Goal: Feedback & Contribution: Leave review/rating

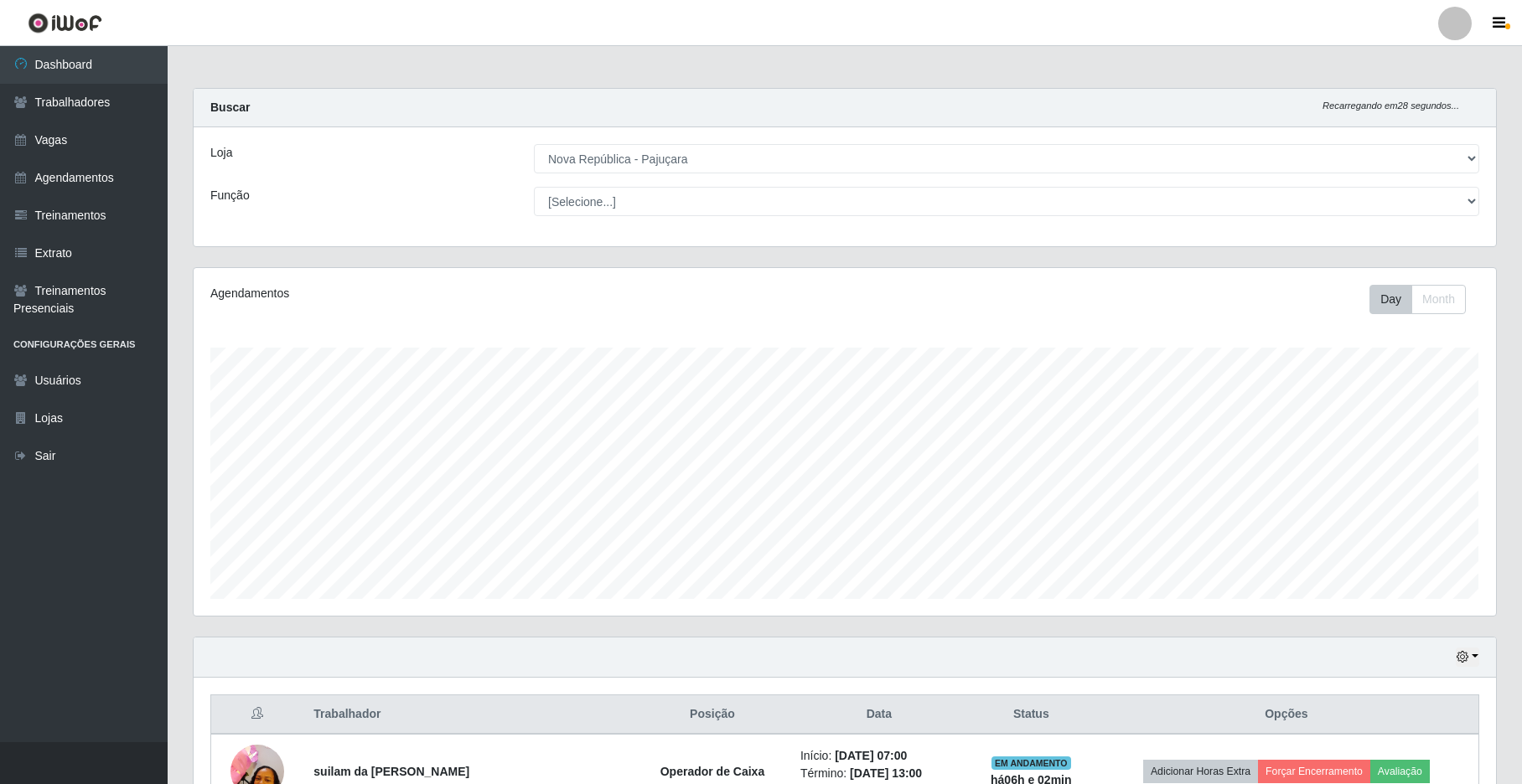
select select "65"
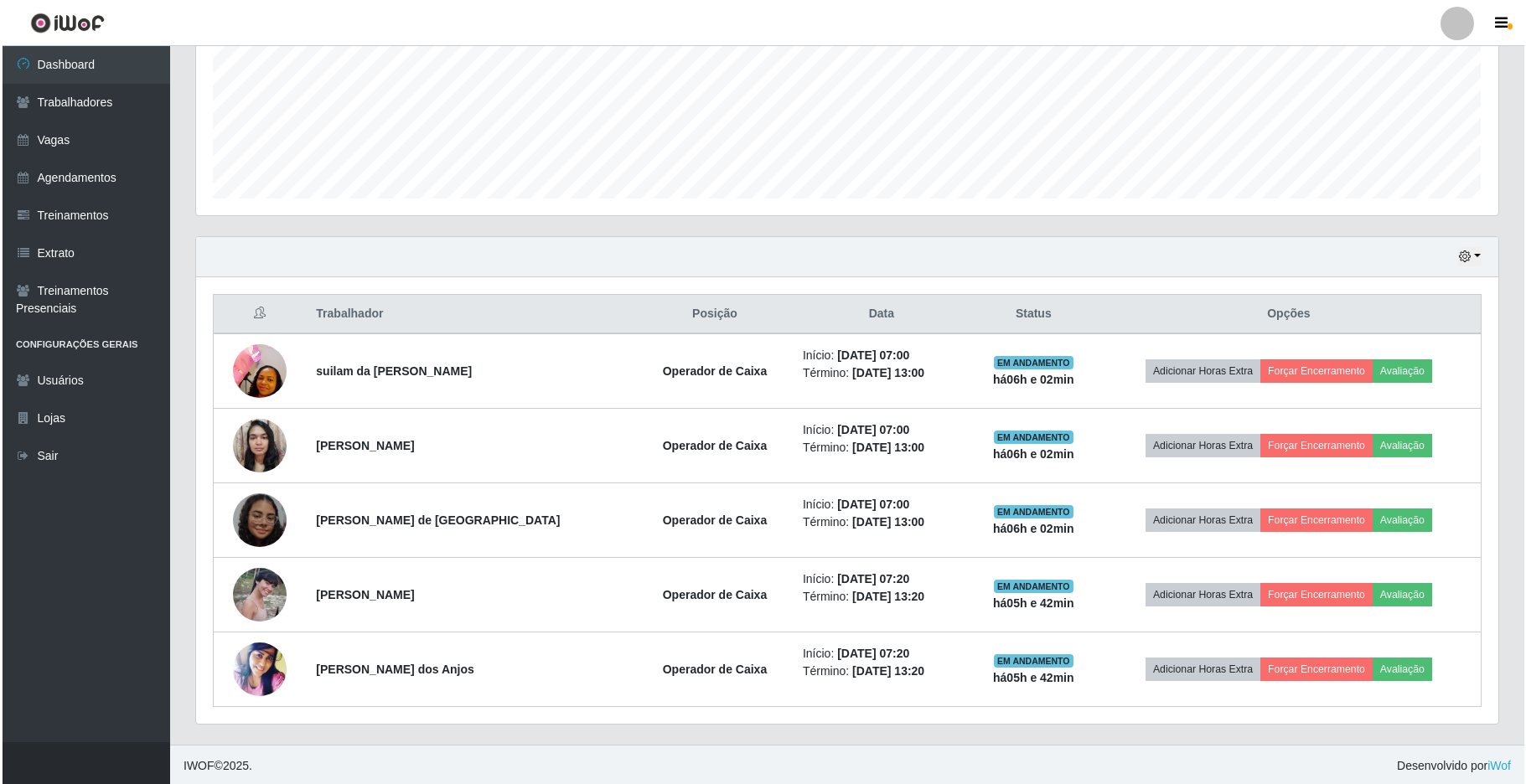
scroll to position [407, 0]
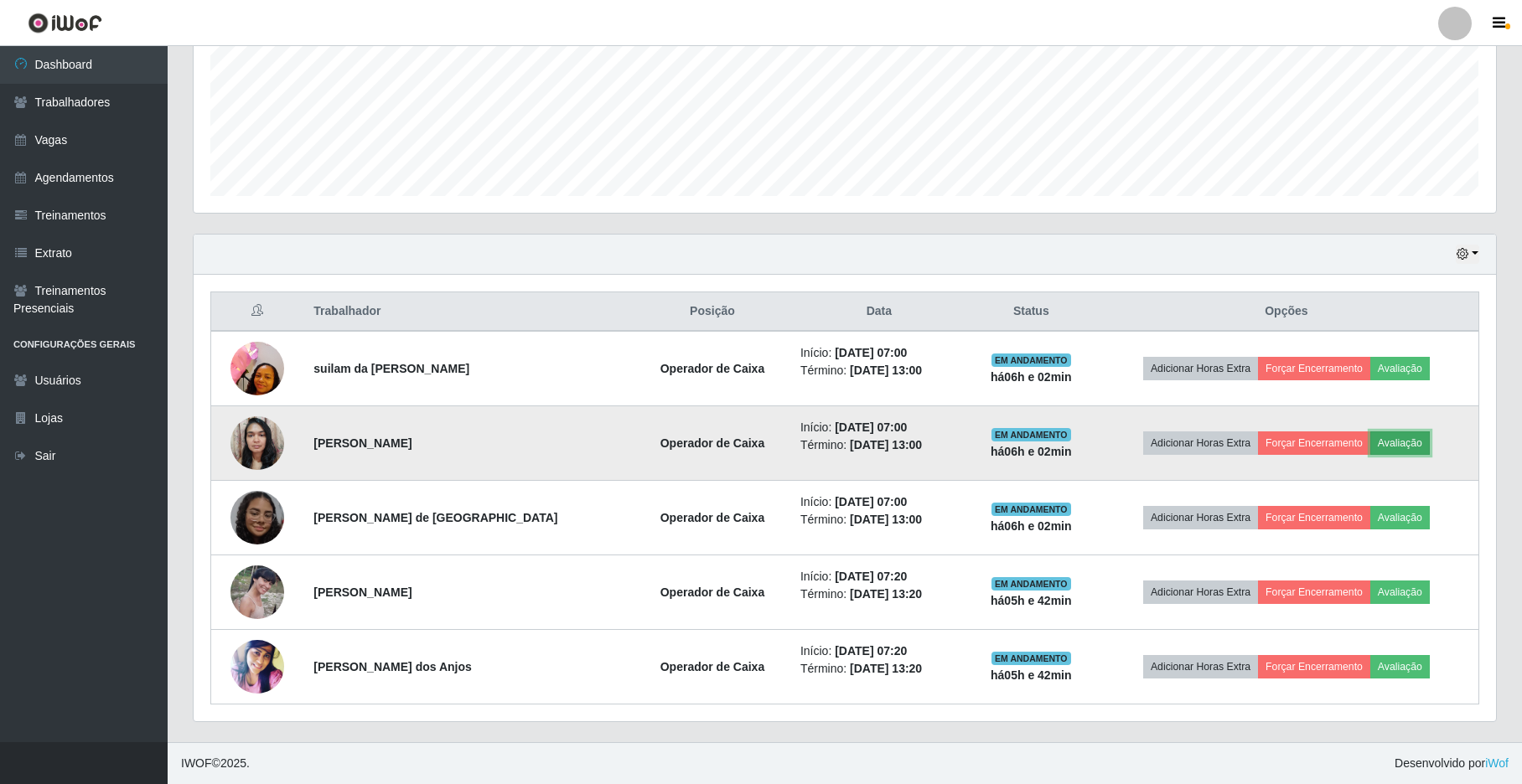
click at [1382, 440] on button "Avaliação" at bounding box center [1400, 443] width 59 height 23
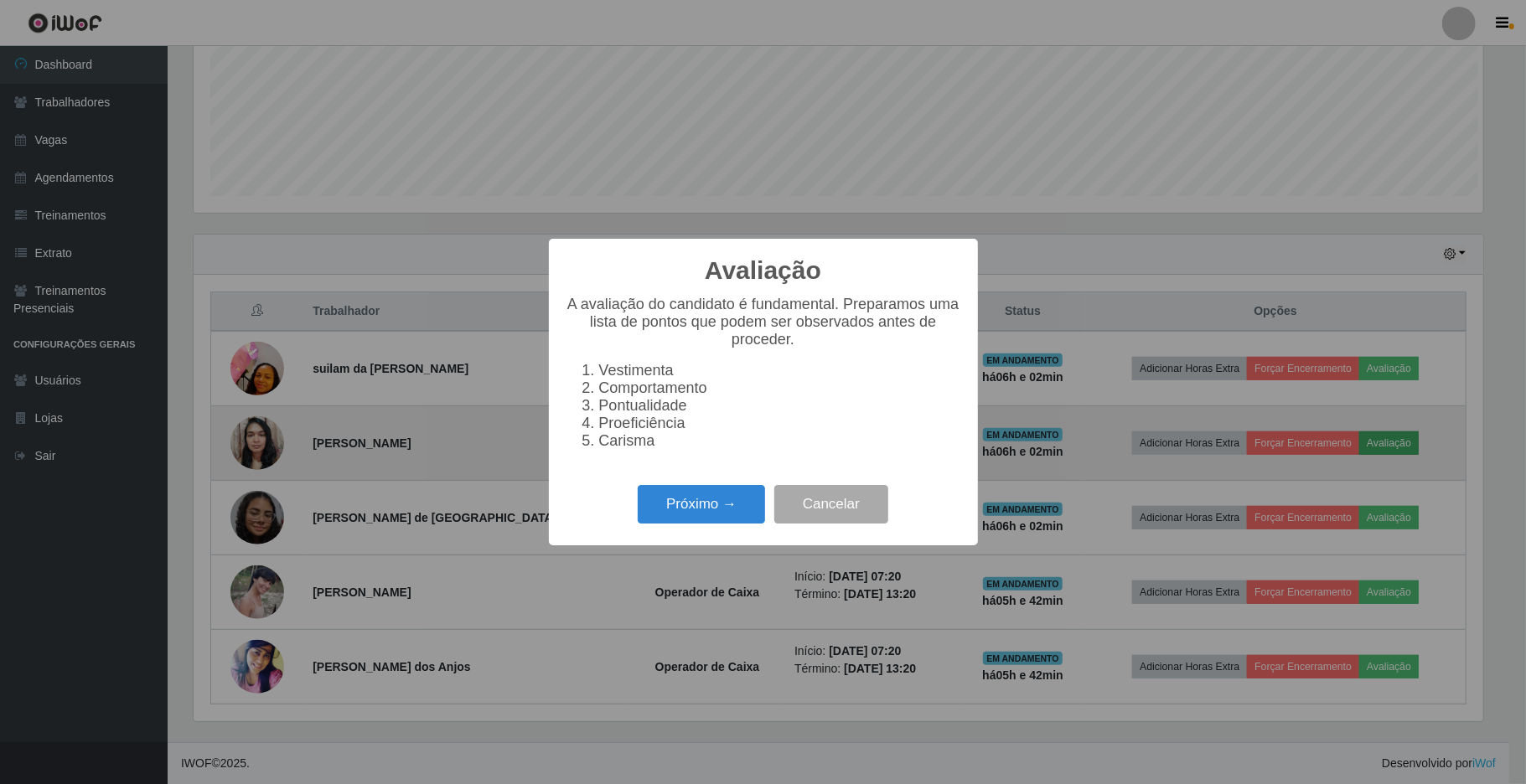
scroll to position [348, 1289]
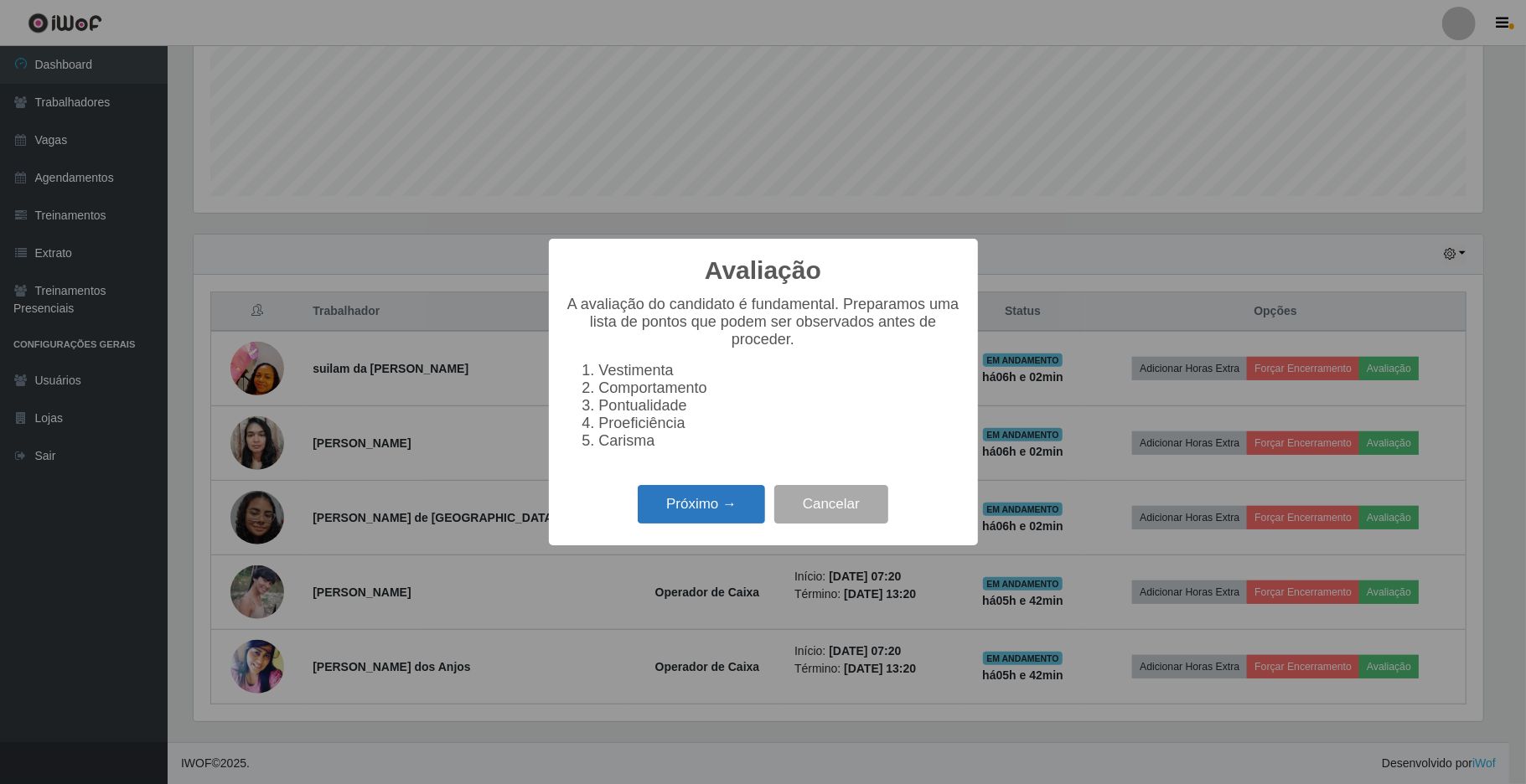
click at [661, 525] on button "Próximo →" at bounding box center [700, 505] width 127 height 40
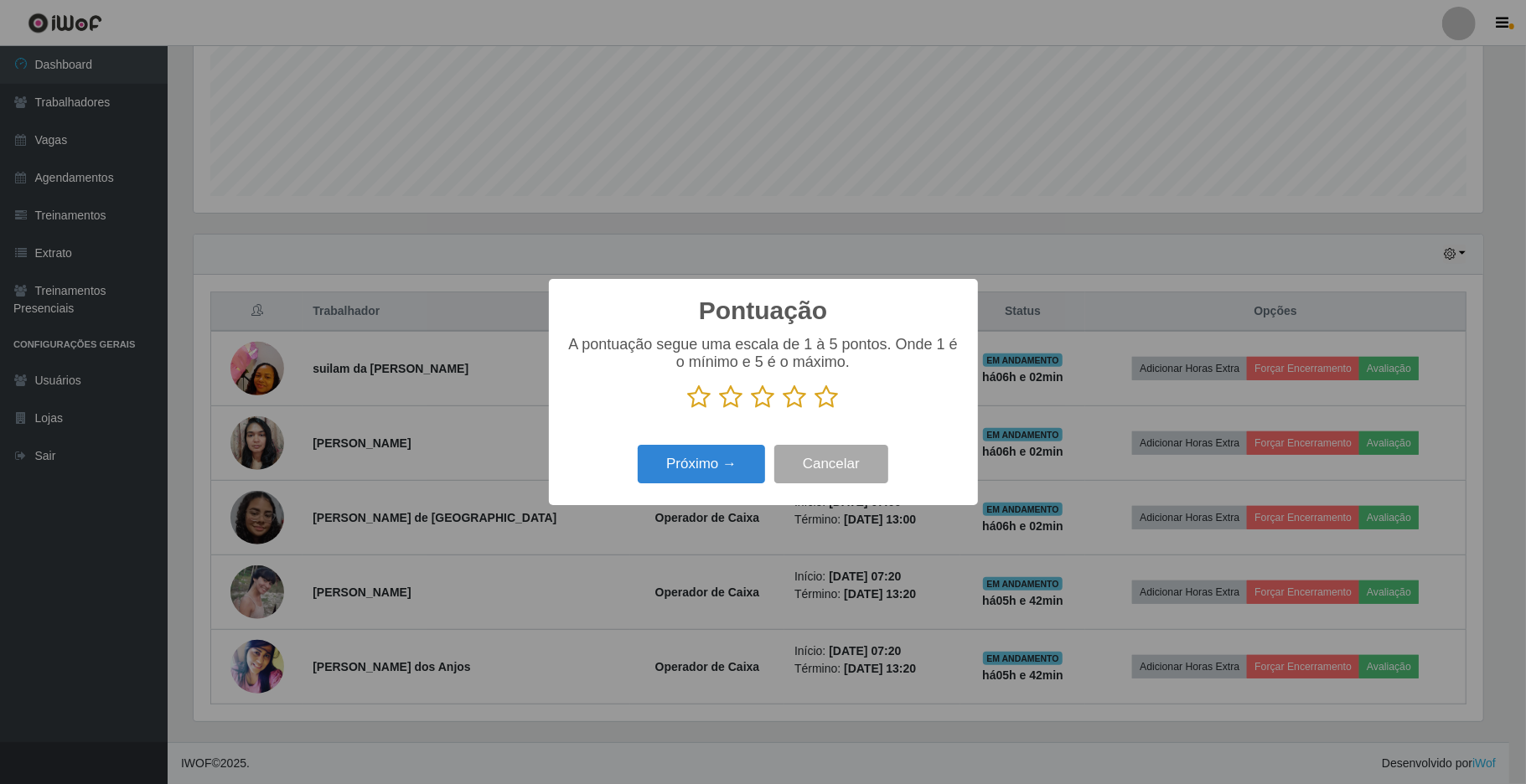
click at [829, 400] on icon at bounding box center [827, 397] width 23 height 25
click at [816, 410] on input "radio" at bounding box center [816, 410] width 0 height 0
click at [718, 469] on button "Próximo →" at bounding box center [700, 464] width 127 height 40
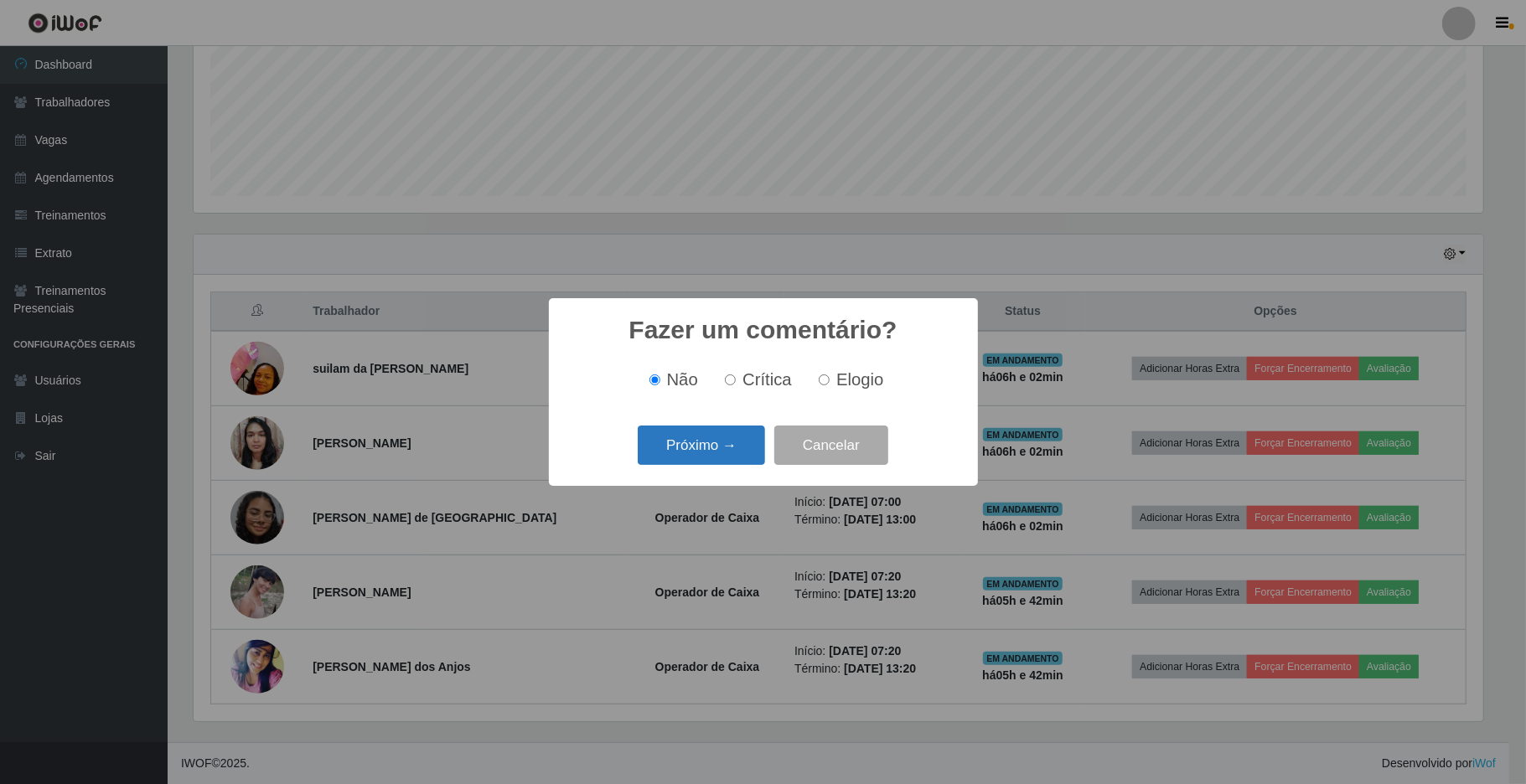
click at [724, 455] on button "Próximo →" at bounding box center [700, 446] width 127 height 40
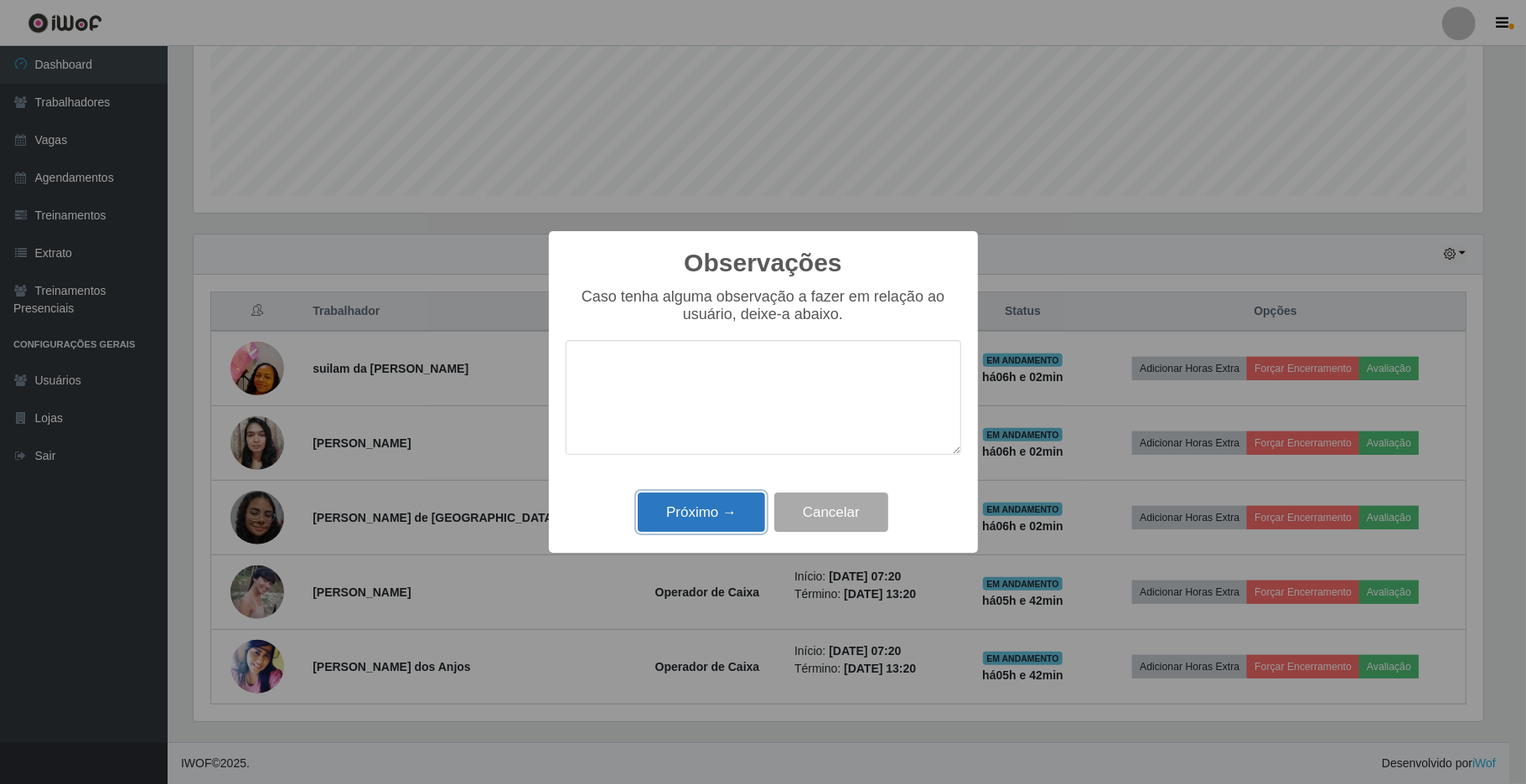
click at [714, 508] on button "Próximo →" at bounding box center [700, 512] width 127 height 40
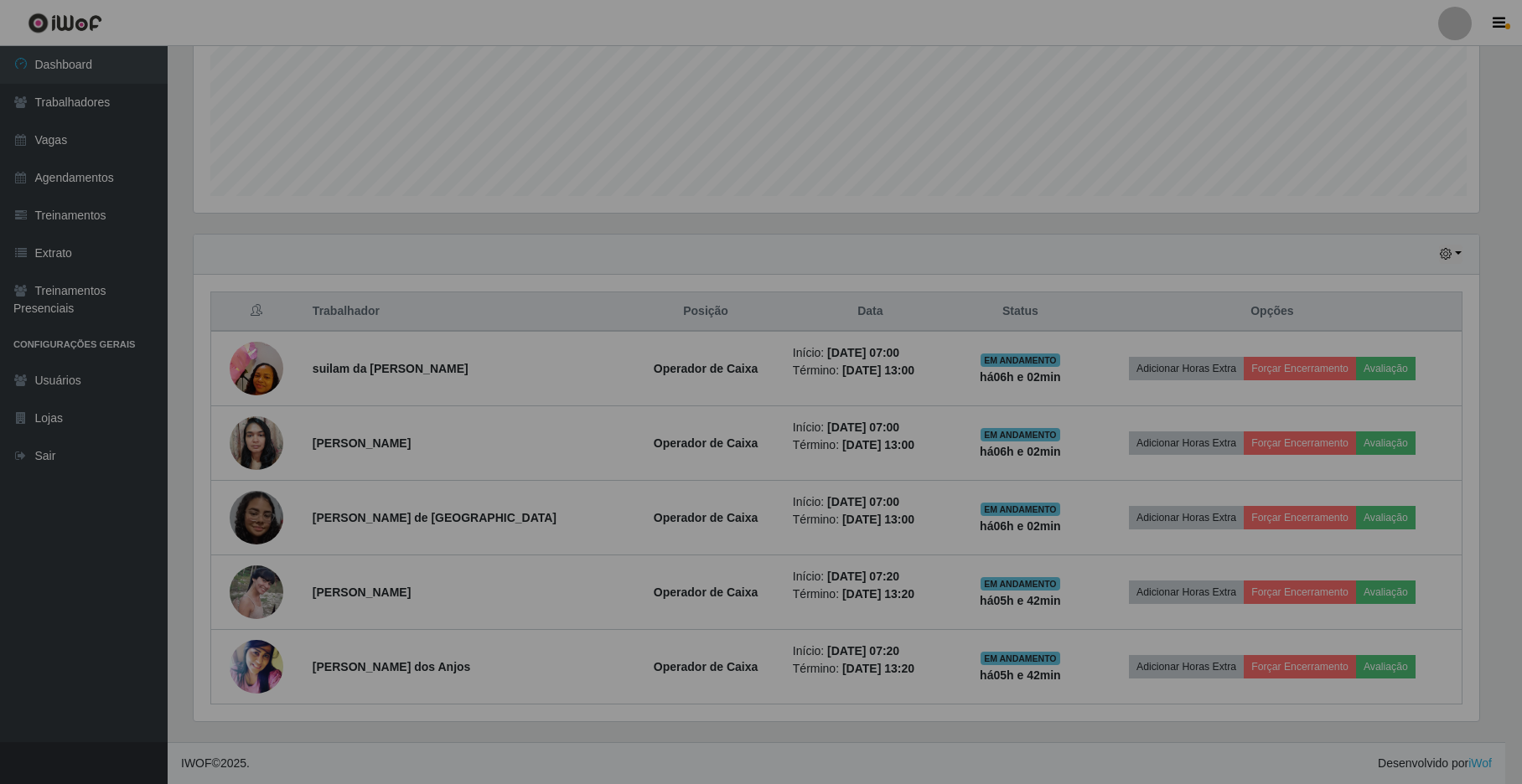
scroll to position [348, 1302]
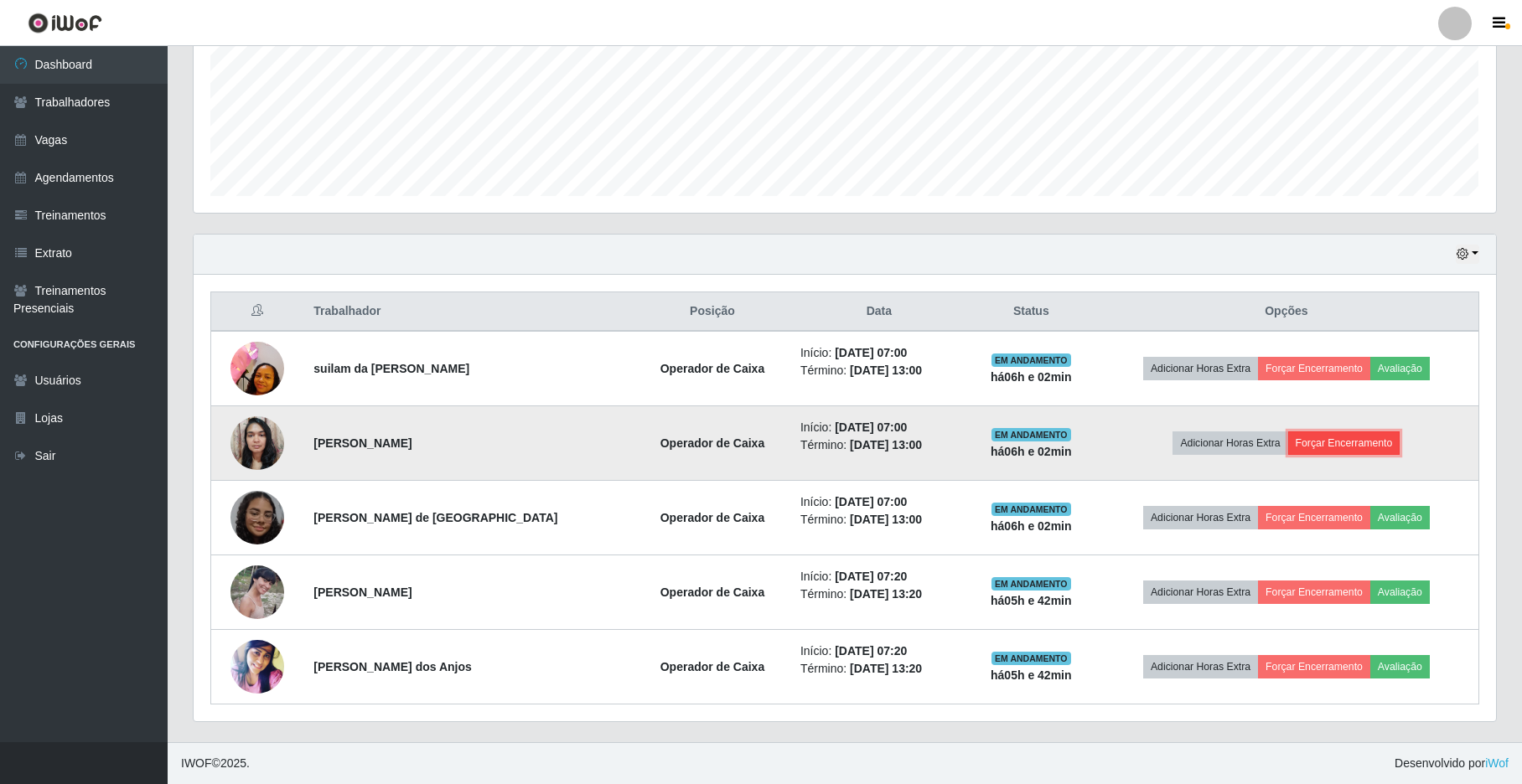
click at [1328, 442] on button "Forçar Encerramento" at bounding box center [1345, 443] width 113 height 23
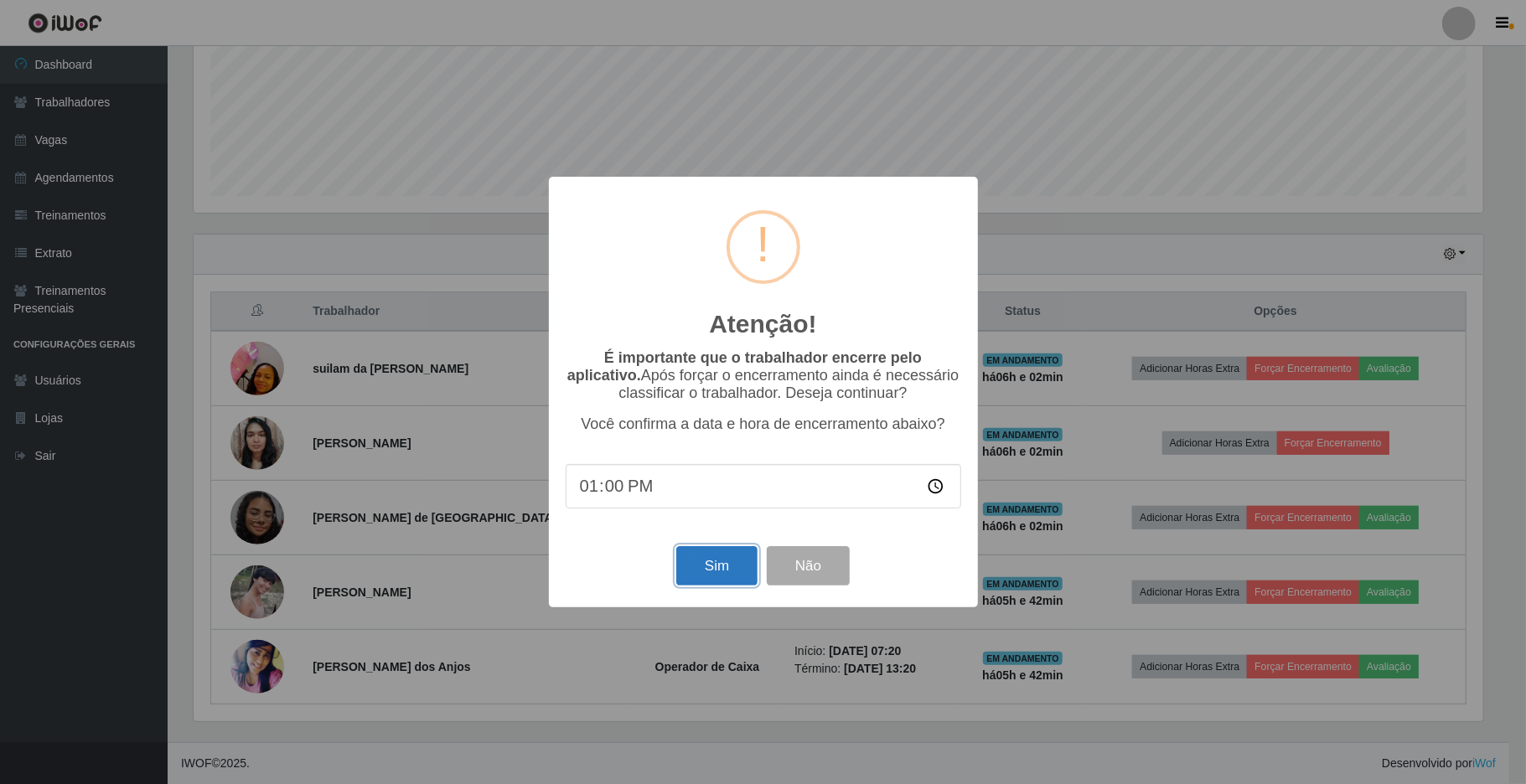
click at [699, 572] on button "Sim" at bounding box center [717, 566] width 81 height 40
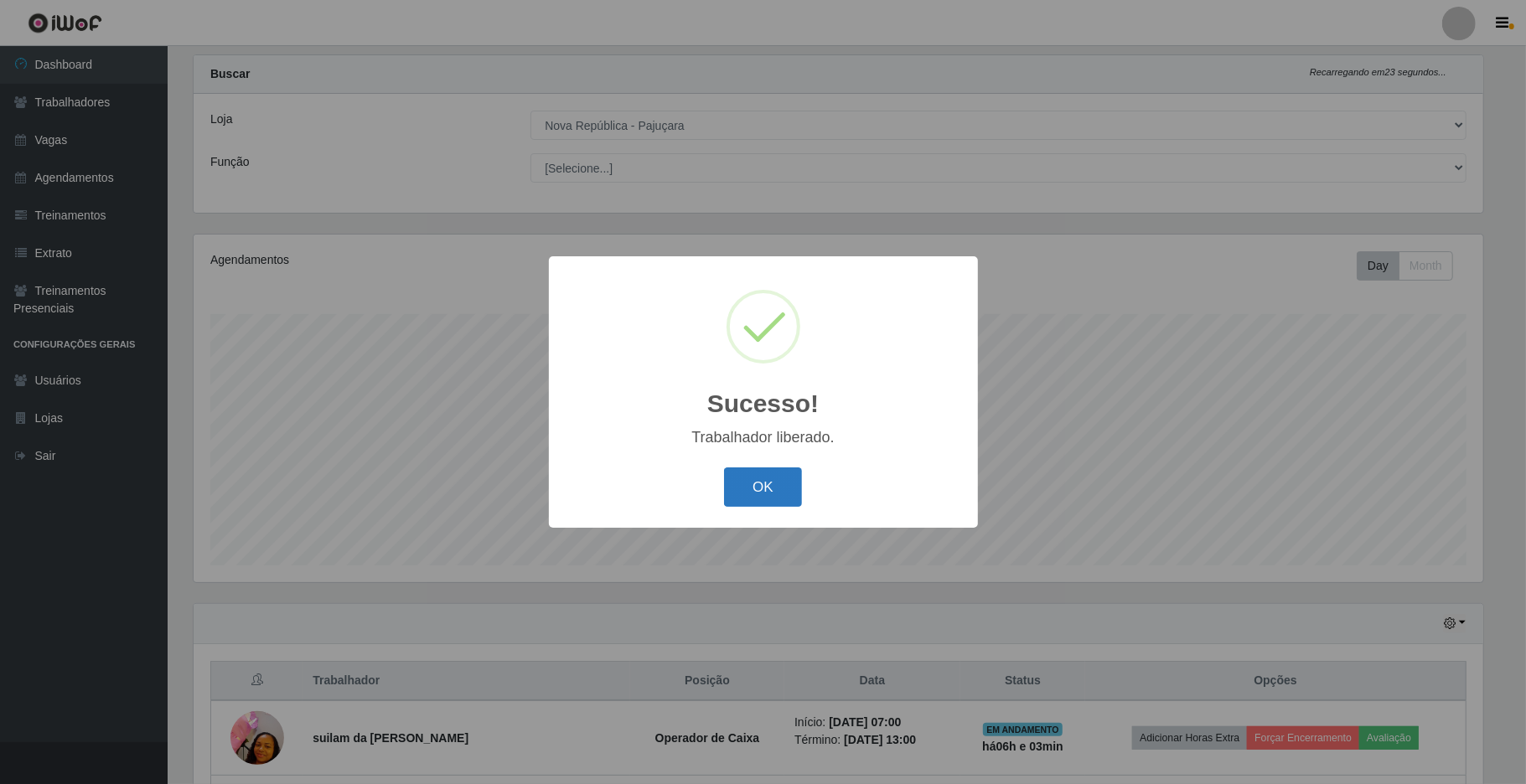
click at [784, 494] on button "OK" at bounding box center [763, 487] width 78 height 40
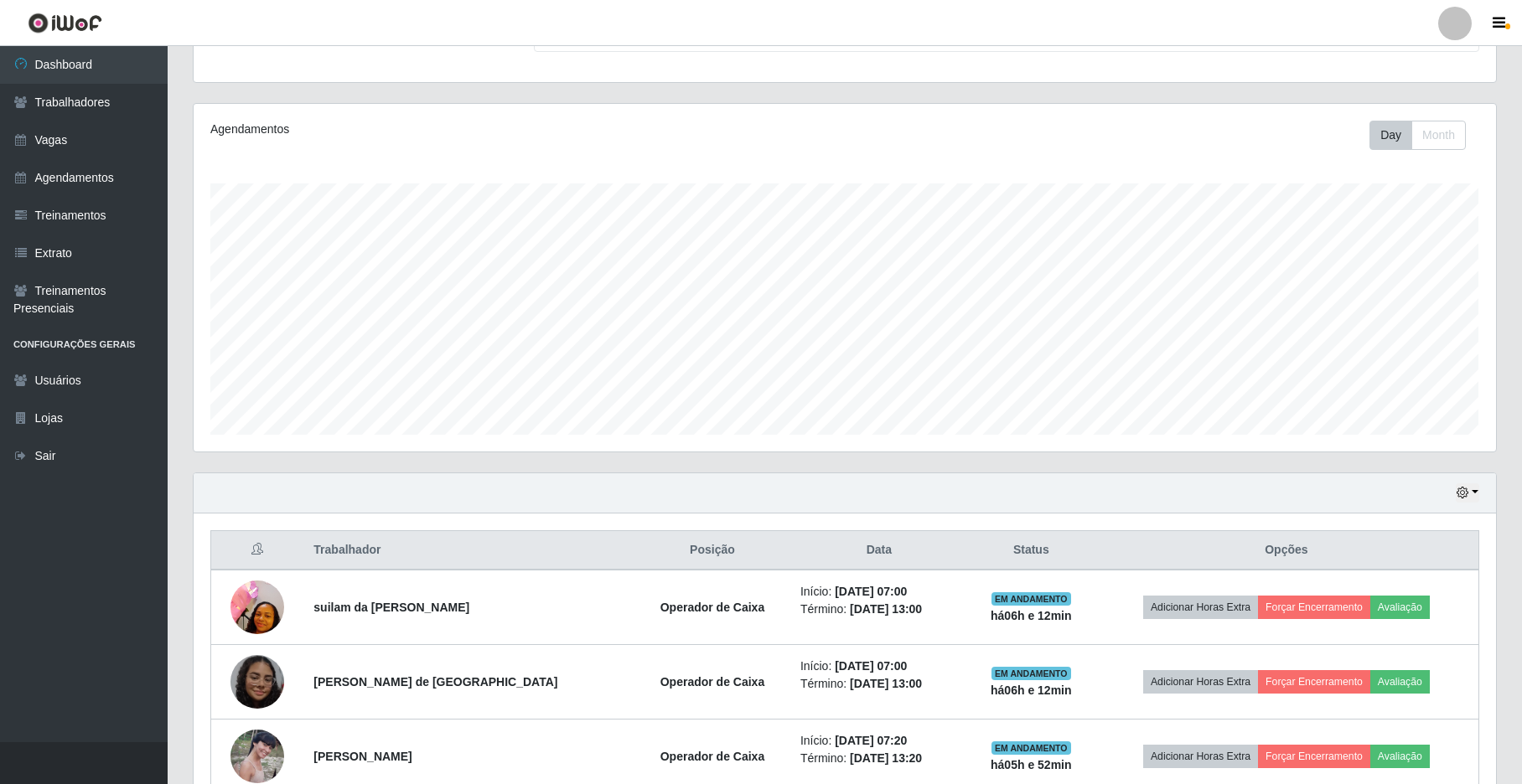
scroll to position [333, 0]
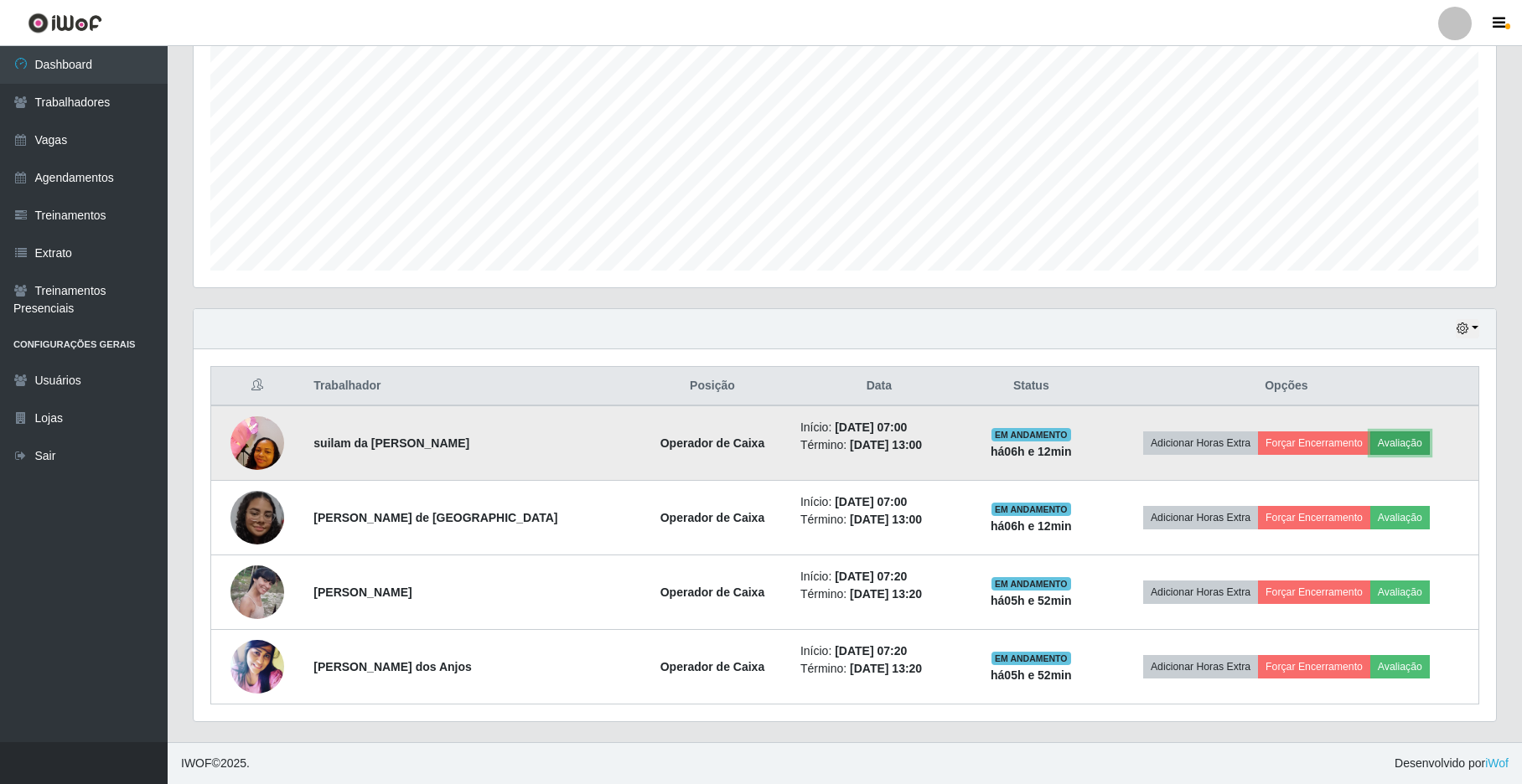
click at [1396, 442] on button "Avaliação" at bounding box center [1400, 443] width 59 height 23
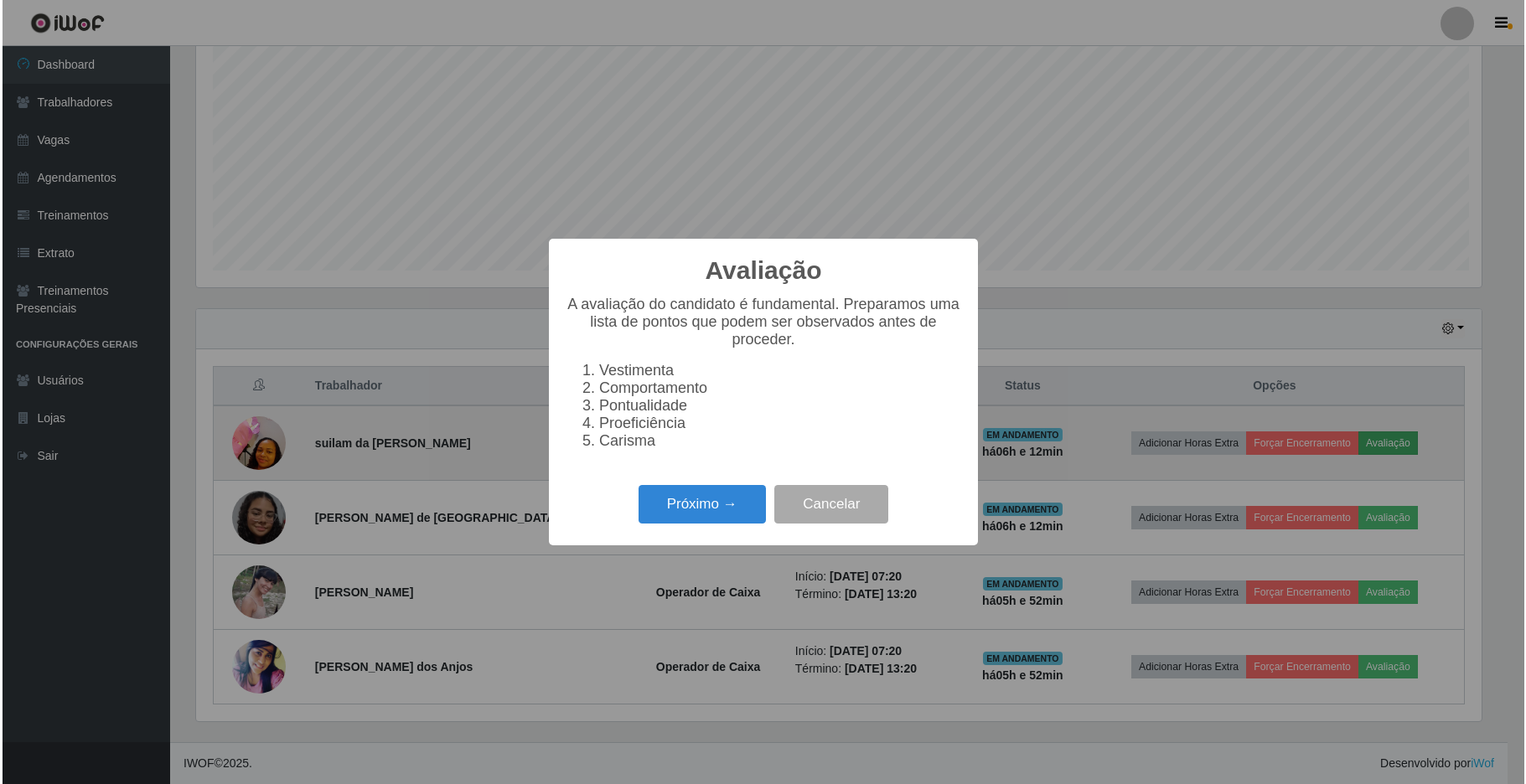
scroll to position [348, 1289]
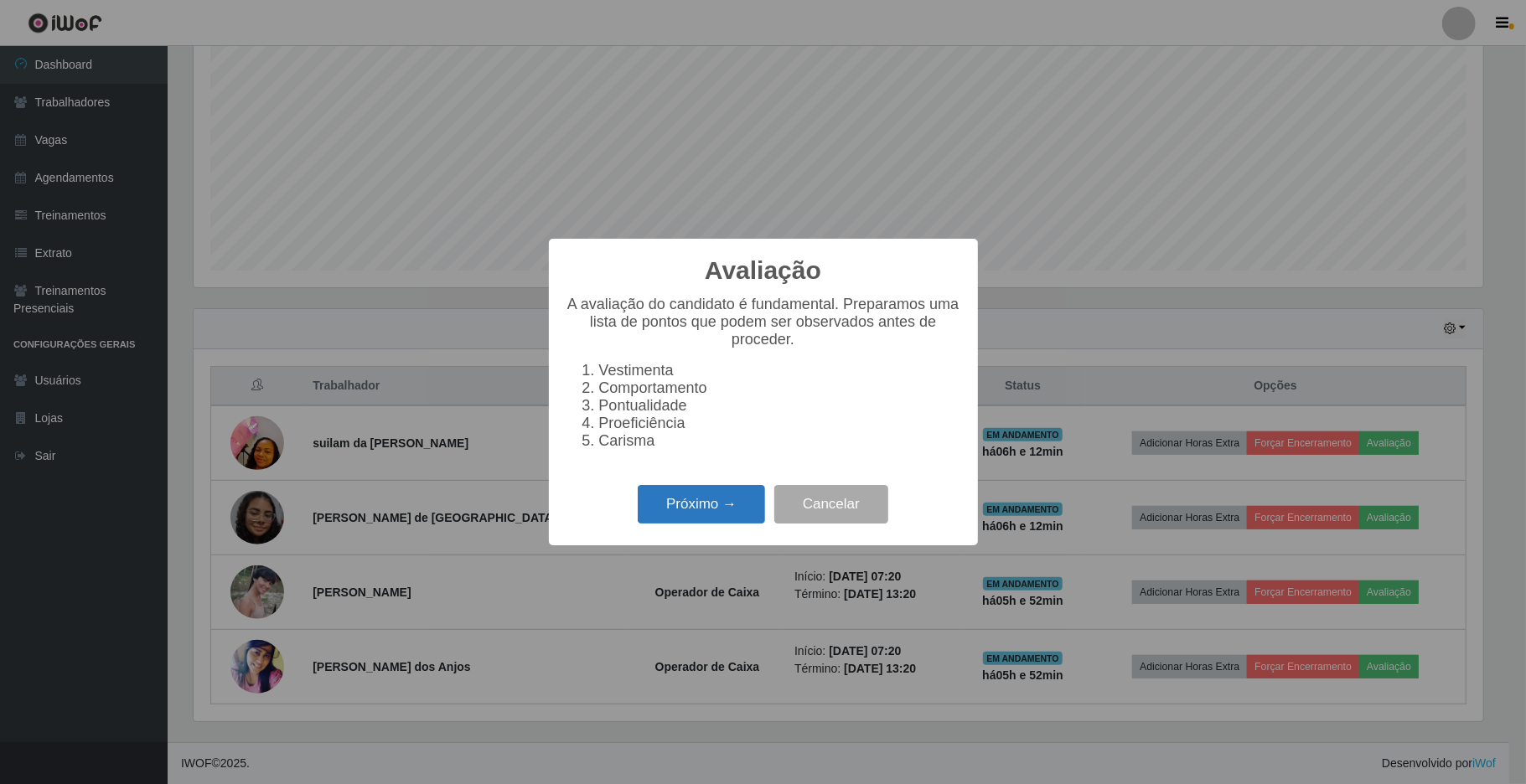
click at [712, 525] on button "Próximo →" at bounding box center [700, 505] width 127 height 40
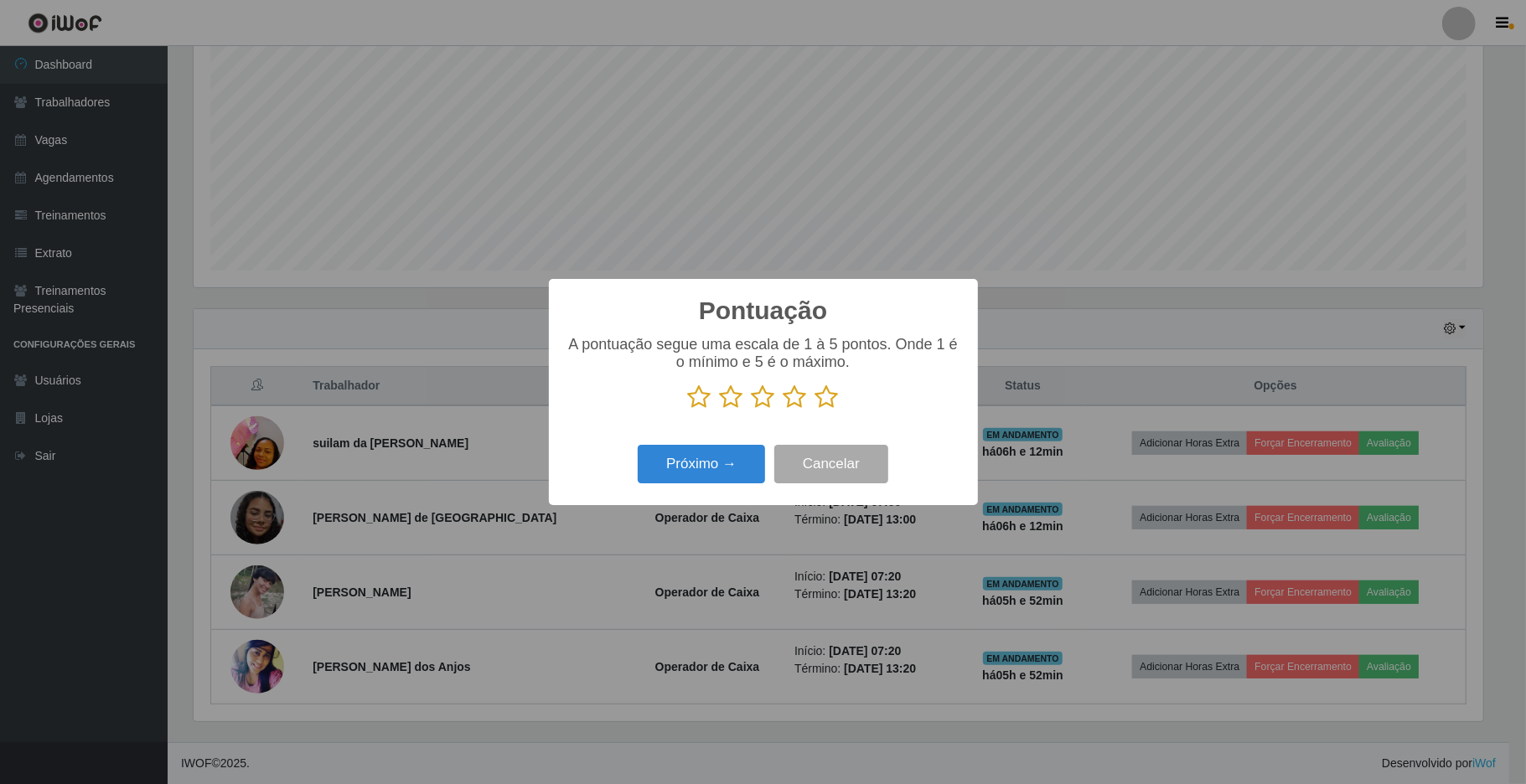
scroll to position [837531, 836758]
click at [826, 397] on icon at bounding box center [827, 397] width 23 height 25
click at [816, 410] on input "radio" at bounding box center [816, 410] width 0 height 0
click at [705, 469] on button "Próximo →" at bounding box center [700, 464] width 127 height 40
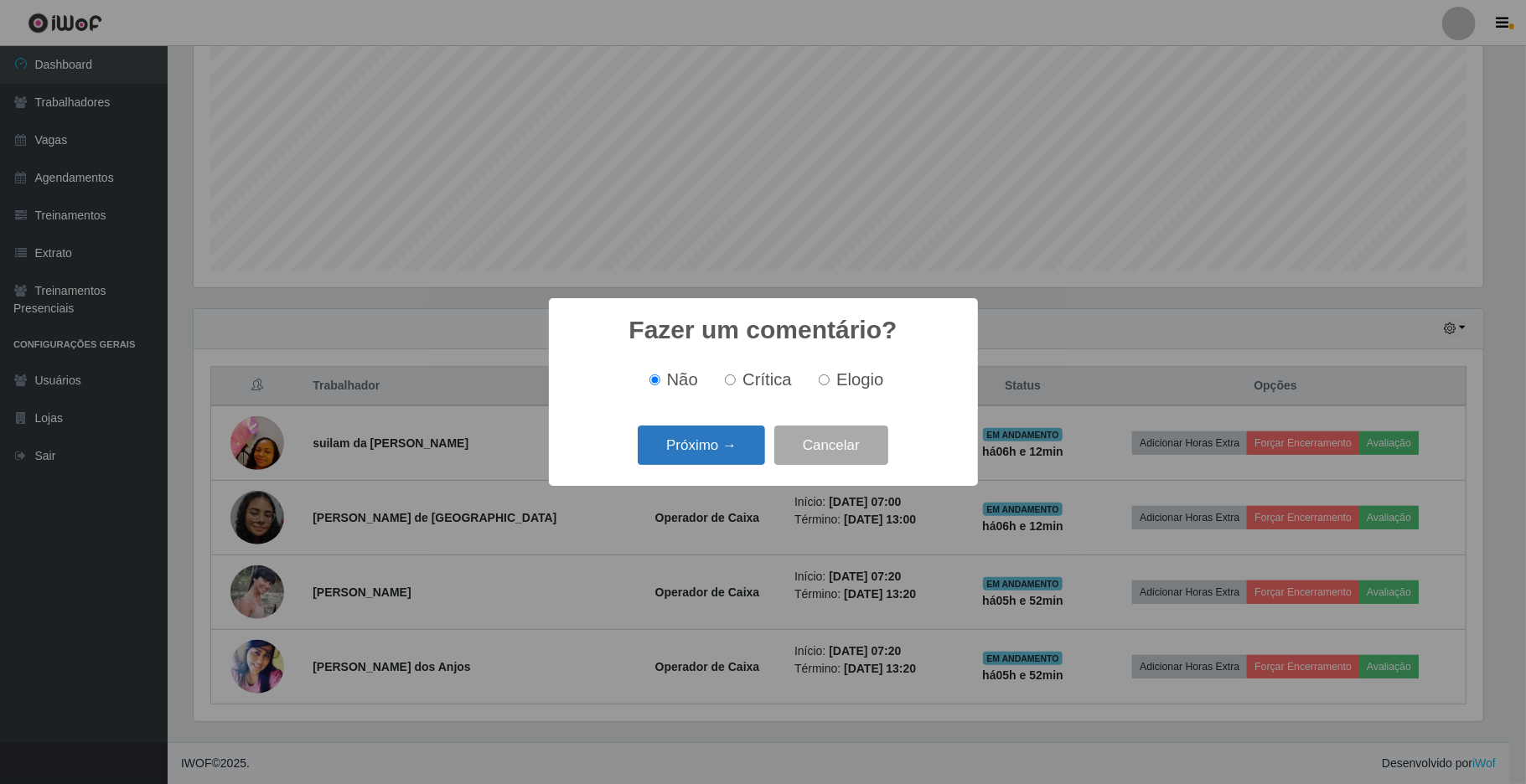
click at [709, 453] on button "Próximo →" at bounding box center [700, 446] width 127 height 40
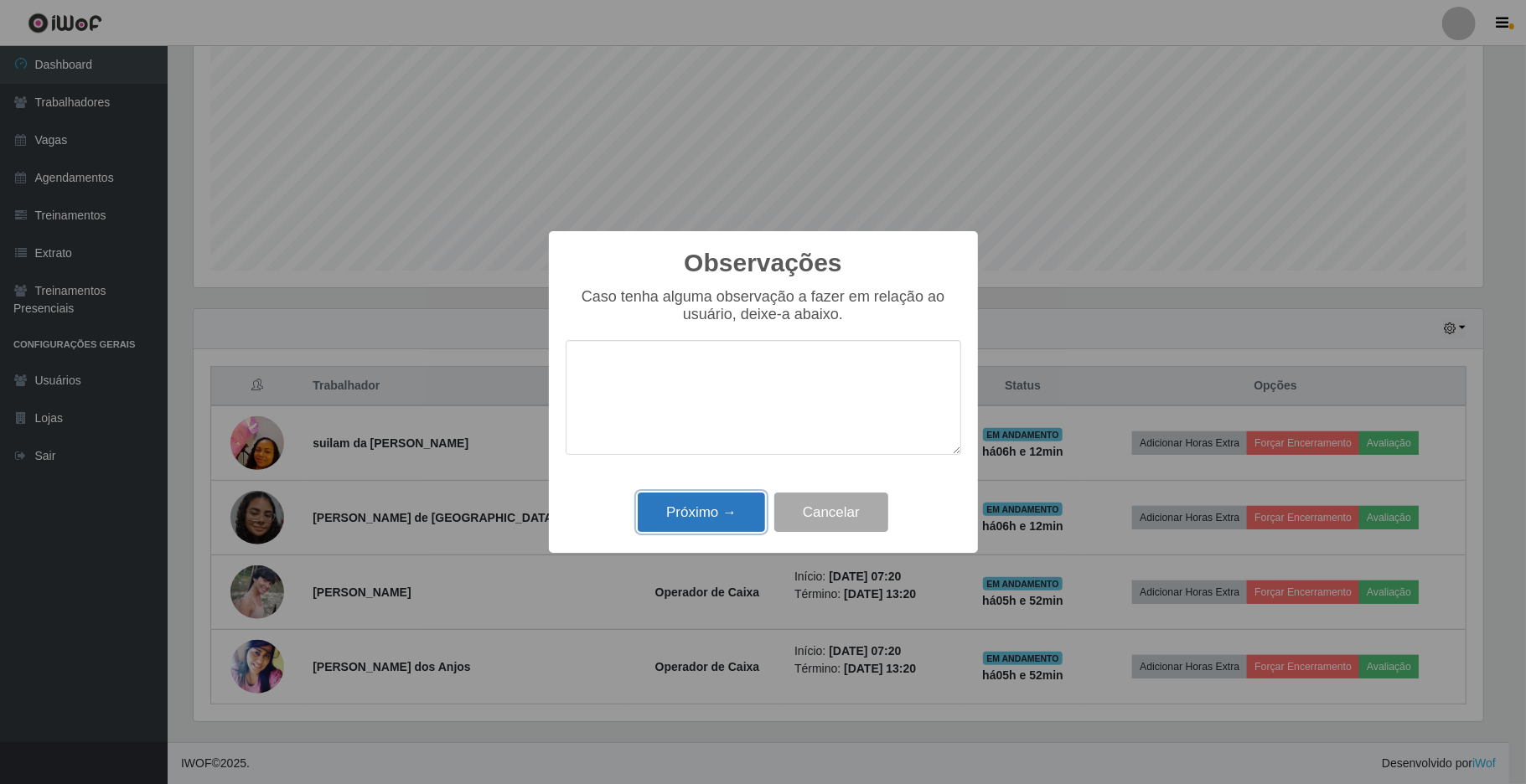
click at [711, 524] on button "Próximo →" at bounding box center [700, 512] width 127 height 40
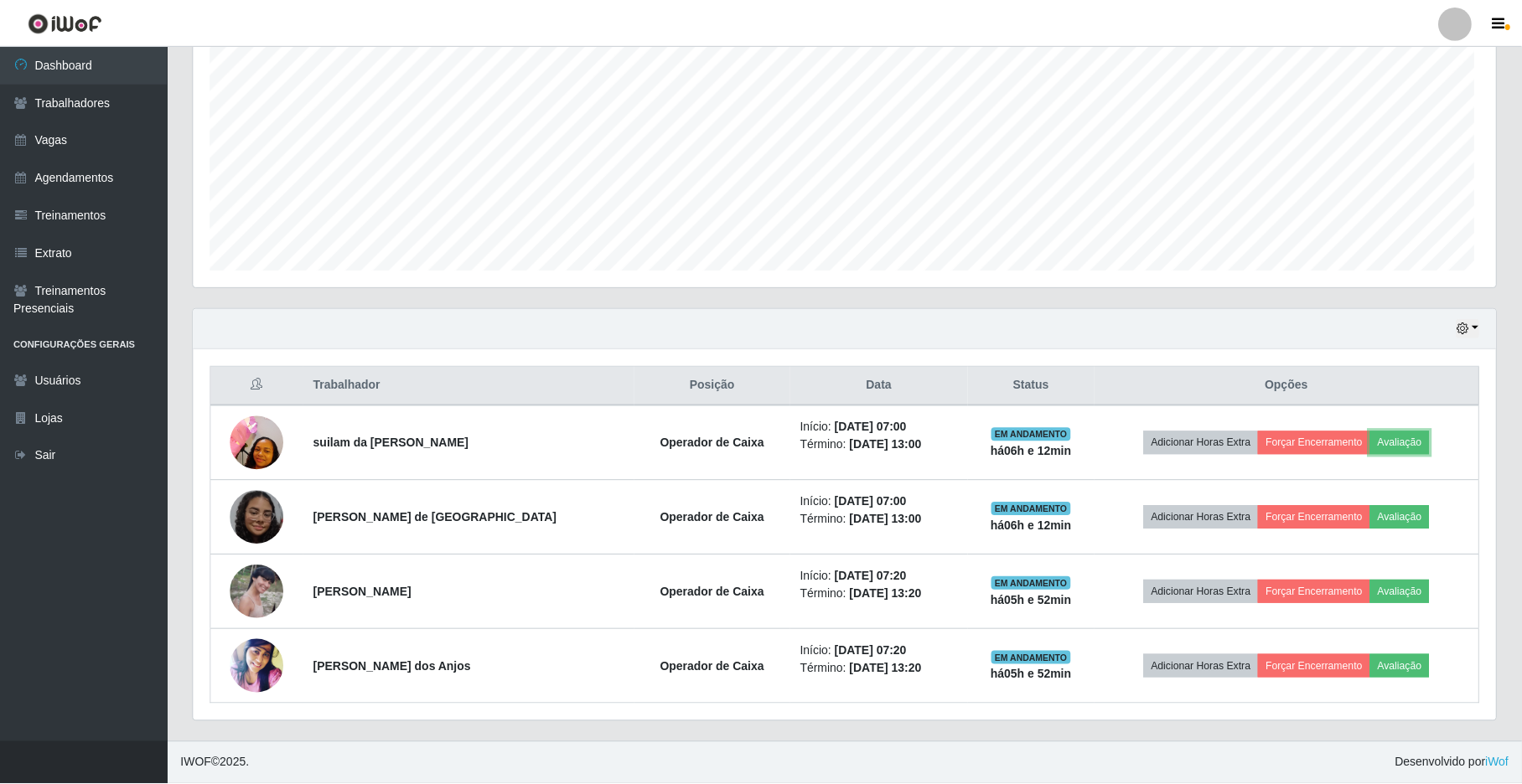
scroll to position [348, 1302]
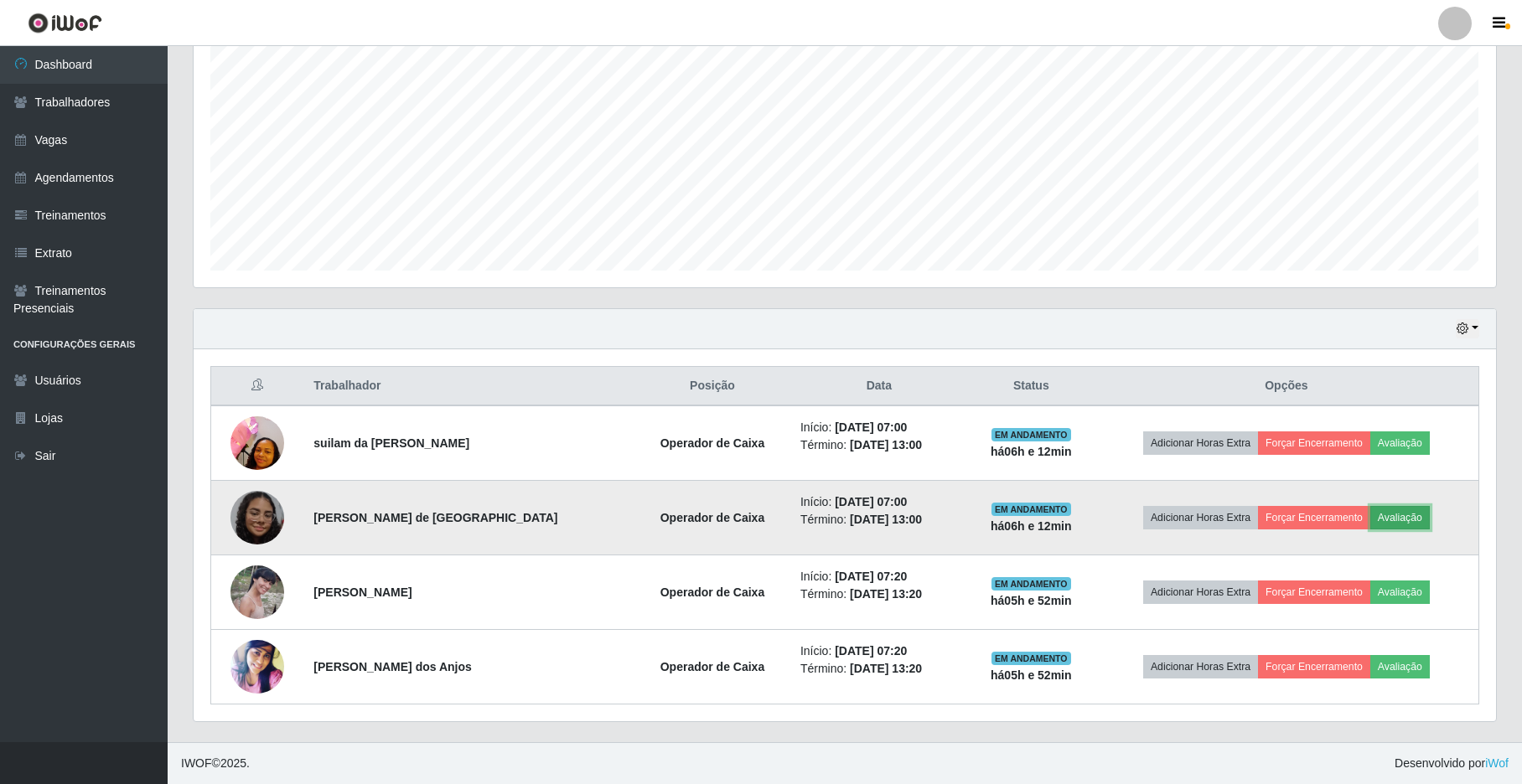
click at [1382, 516] on button "Avaliação" at bounding box center [1400, 518] width 59 height 23
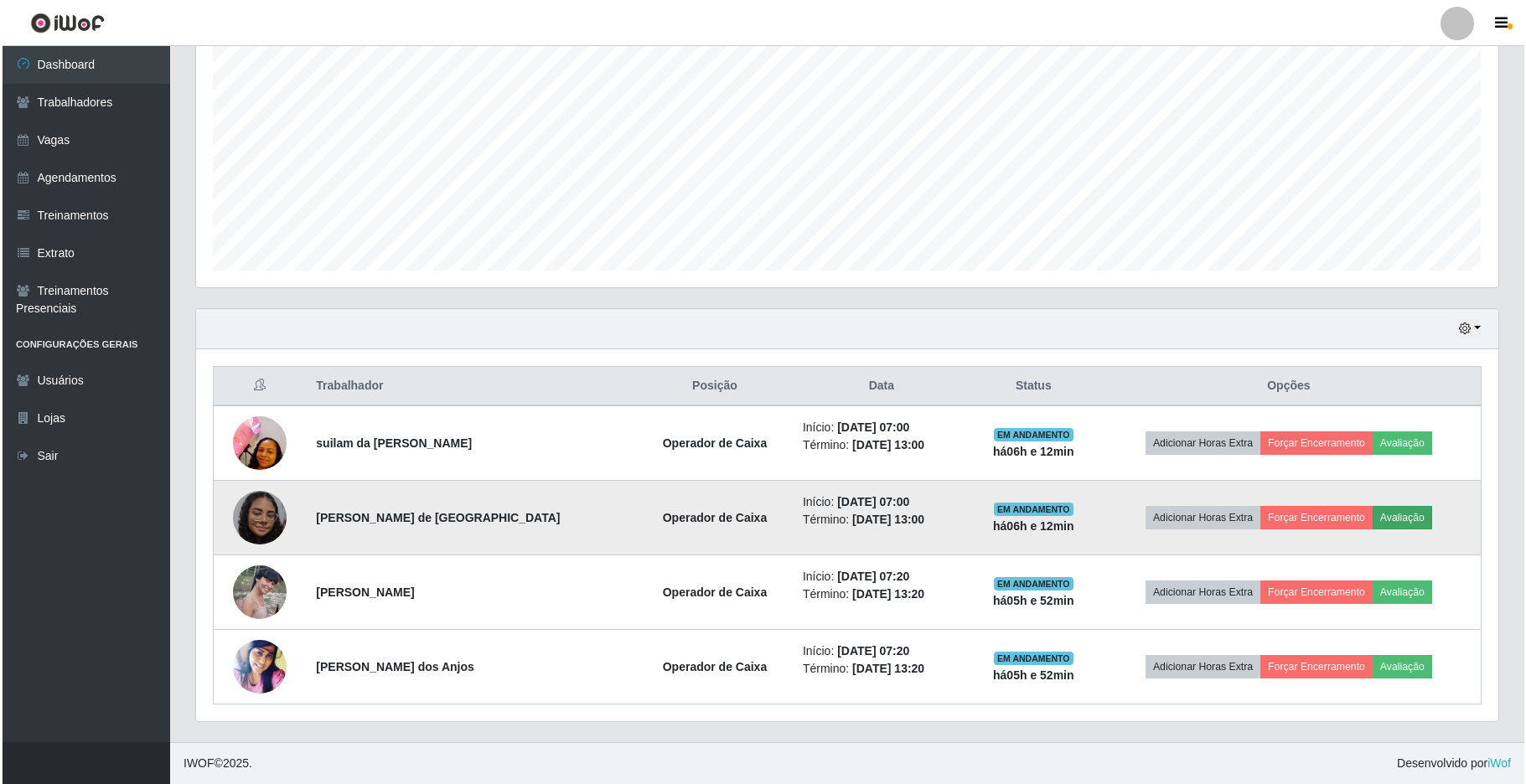
scroll to position [348, 1289]
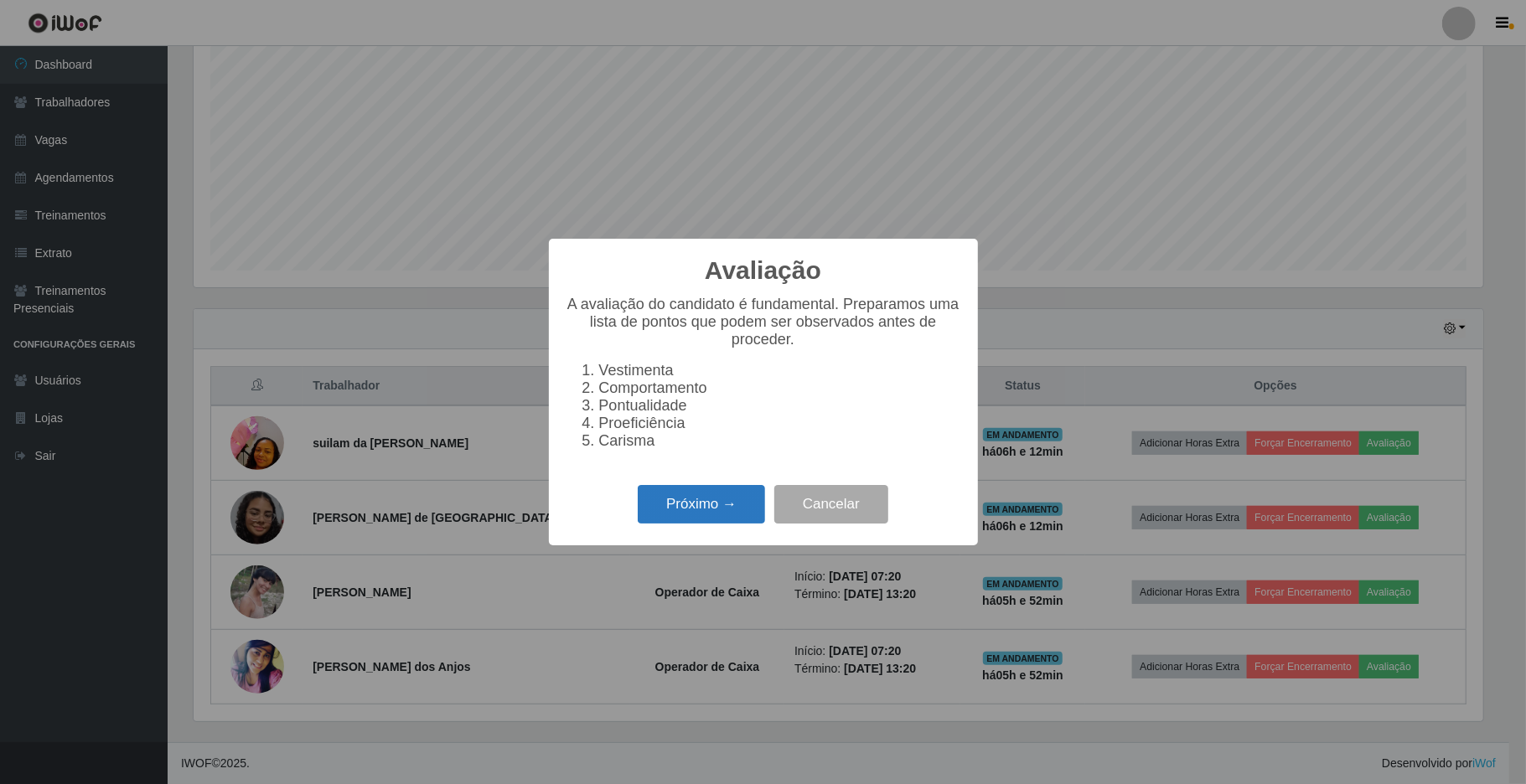
click at [706, 525] on button "Próximo →" at bounding box center [700, 505] width 127 height 40
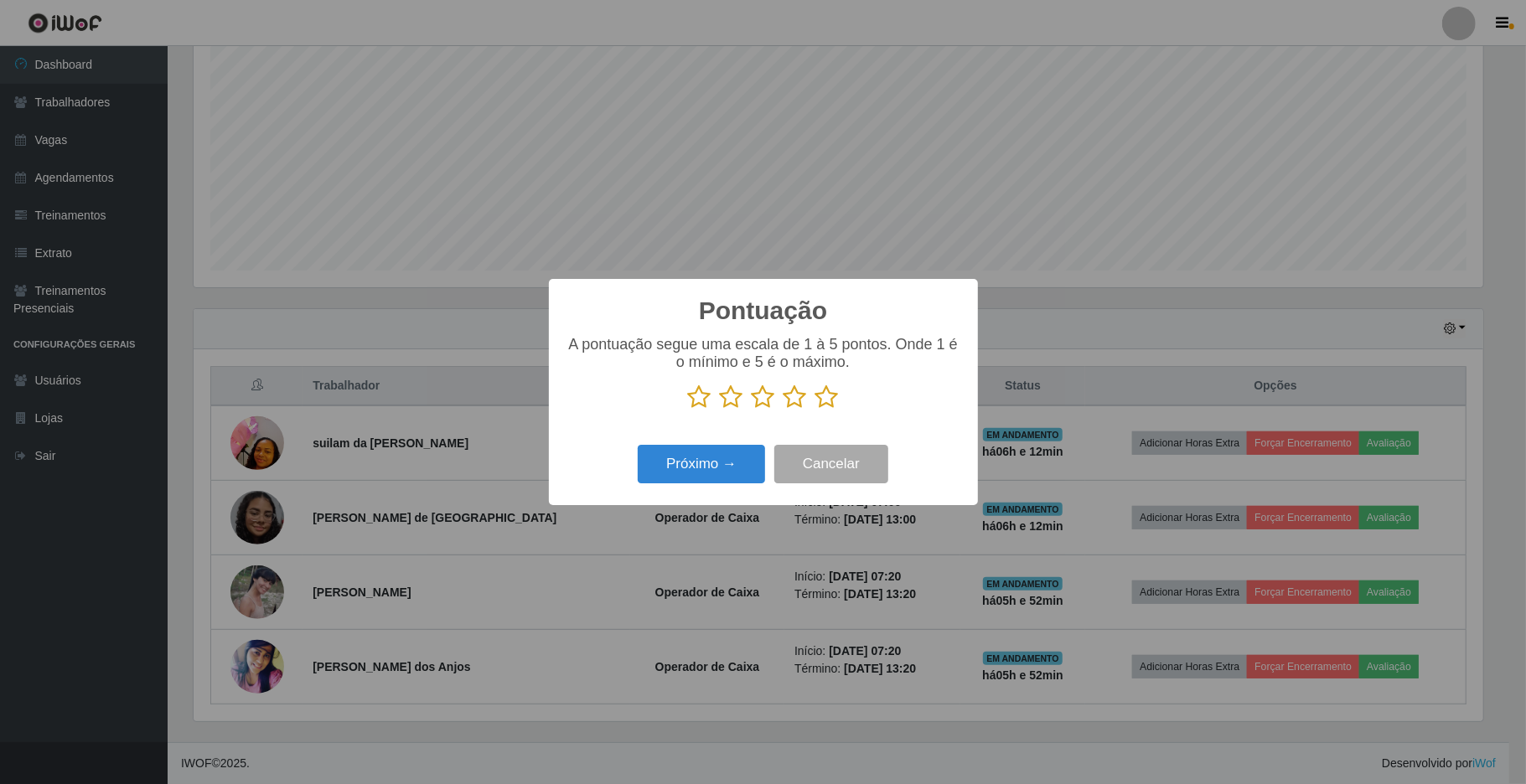
scroll to position [837531, 836758]
click at [828, 400] on icon at bounding box center [827, 397] width 23 height 25
click at [816, 410] on input "radio" at bounding box center [816, 410] width 0 height 0
click at [709, 470] on button "Próximo →" at bounding box center [700, 464] width 127 height 40
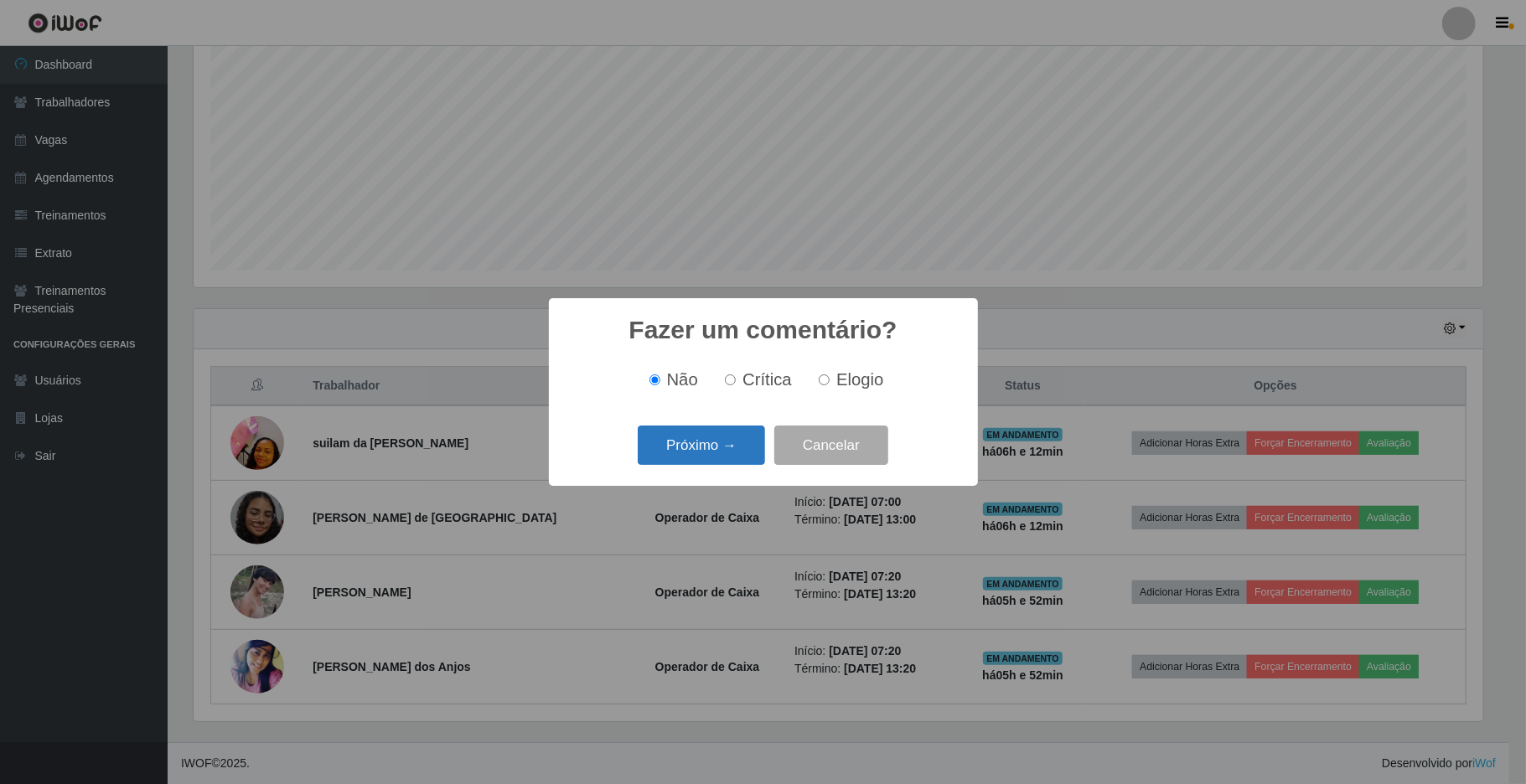
click at [712, 449] on button "Próximo →" at bounding box center [700, 446] width 127 height 40
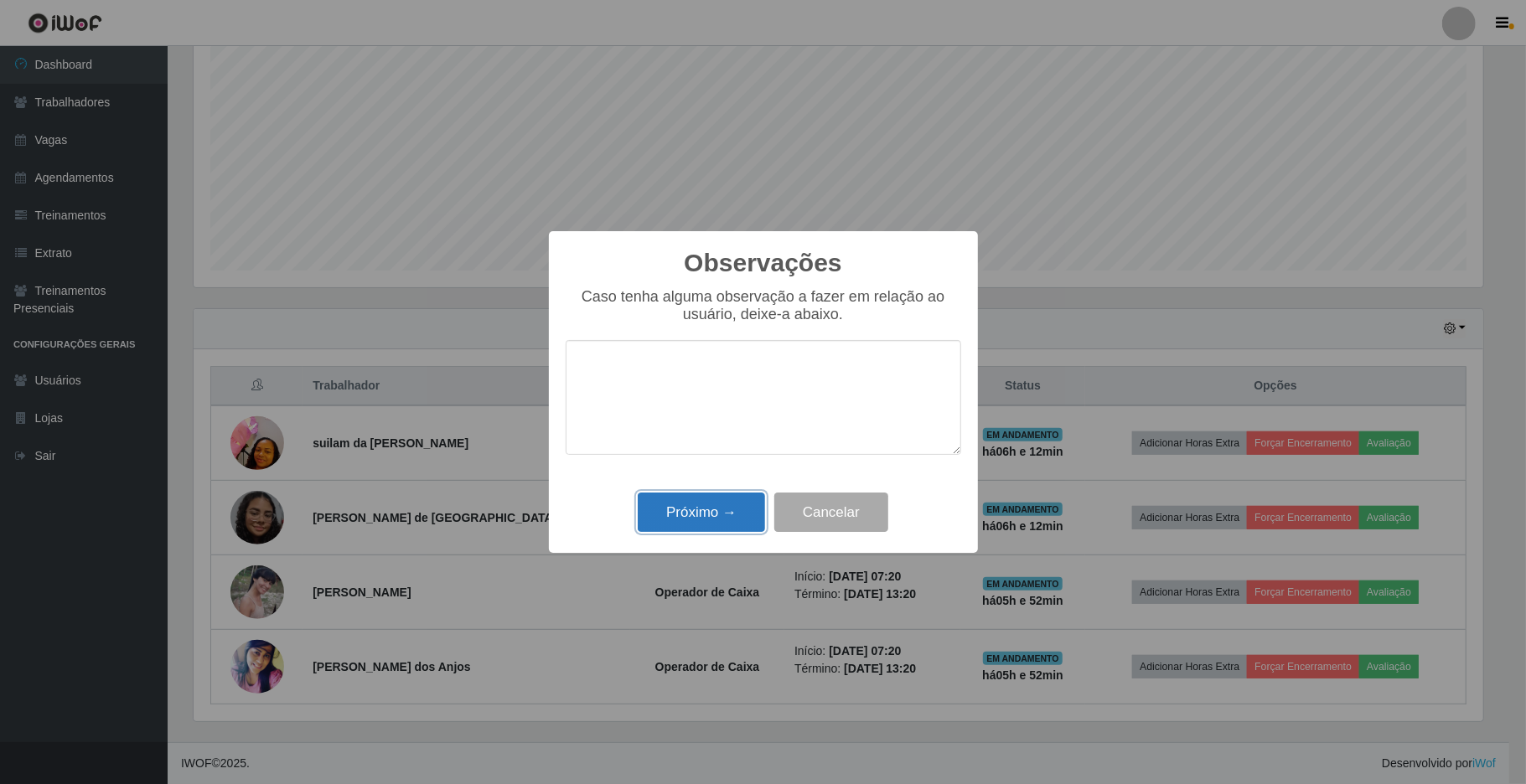
click at [721, 515] on button "Próximo →" at bounding box center [700, 512] width 127 height 40
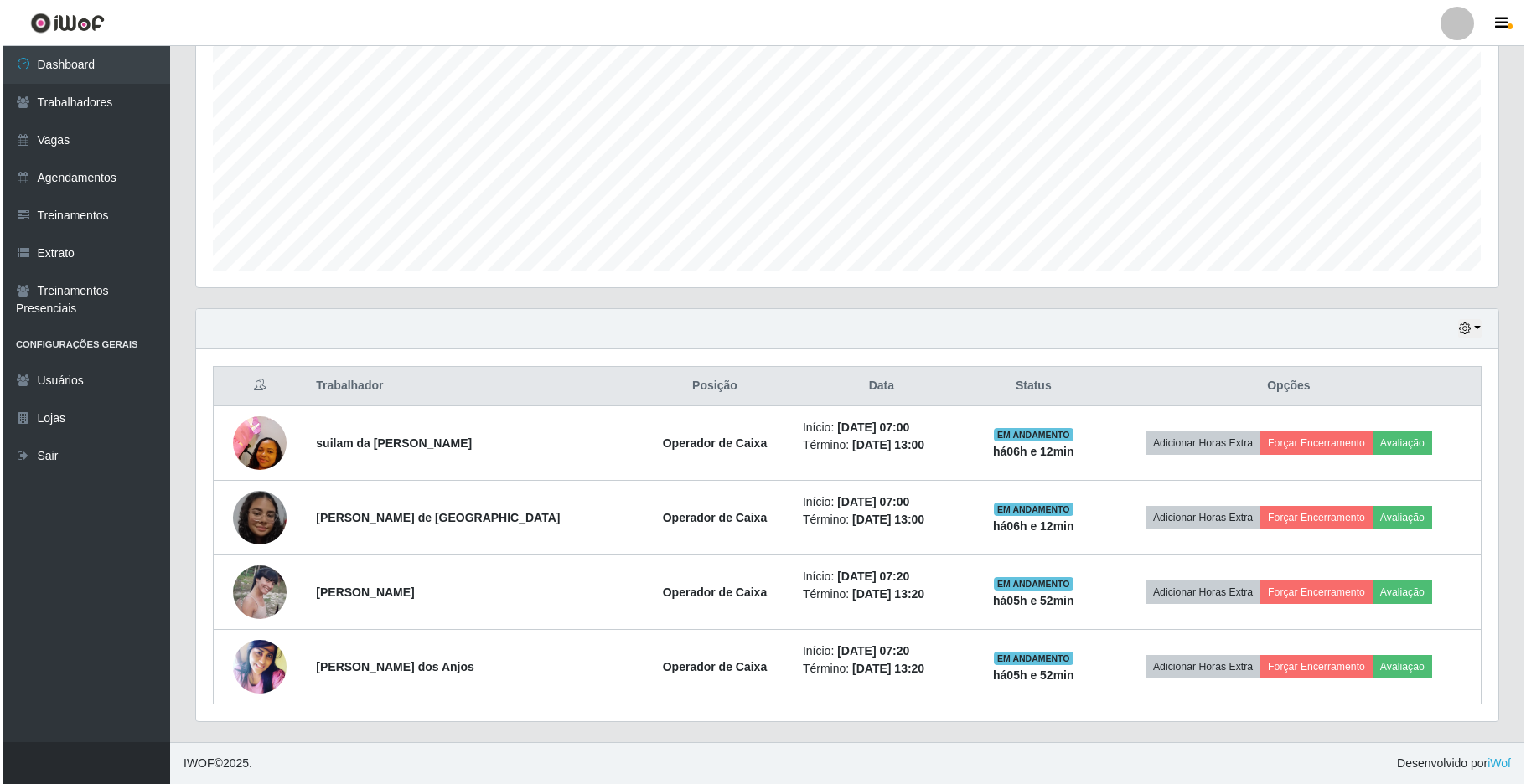
scroll to position [348, 1302]
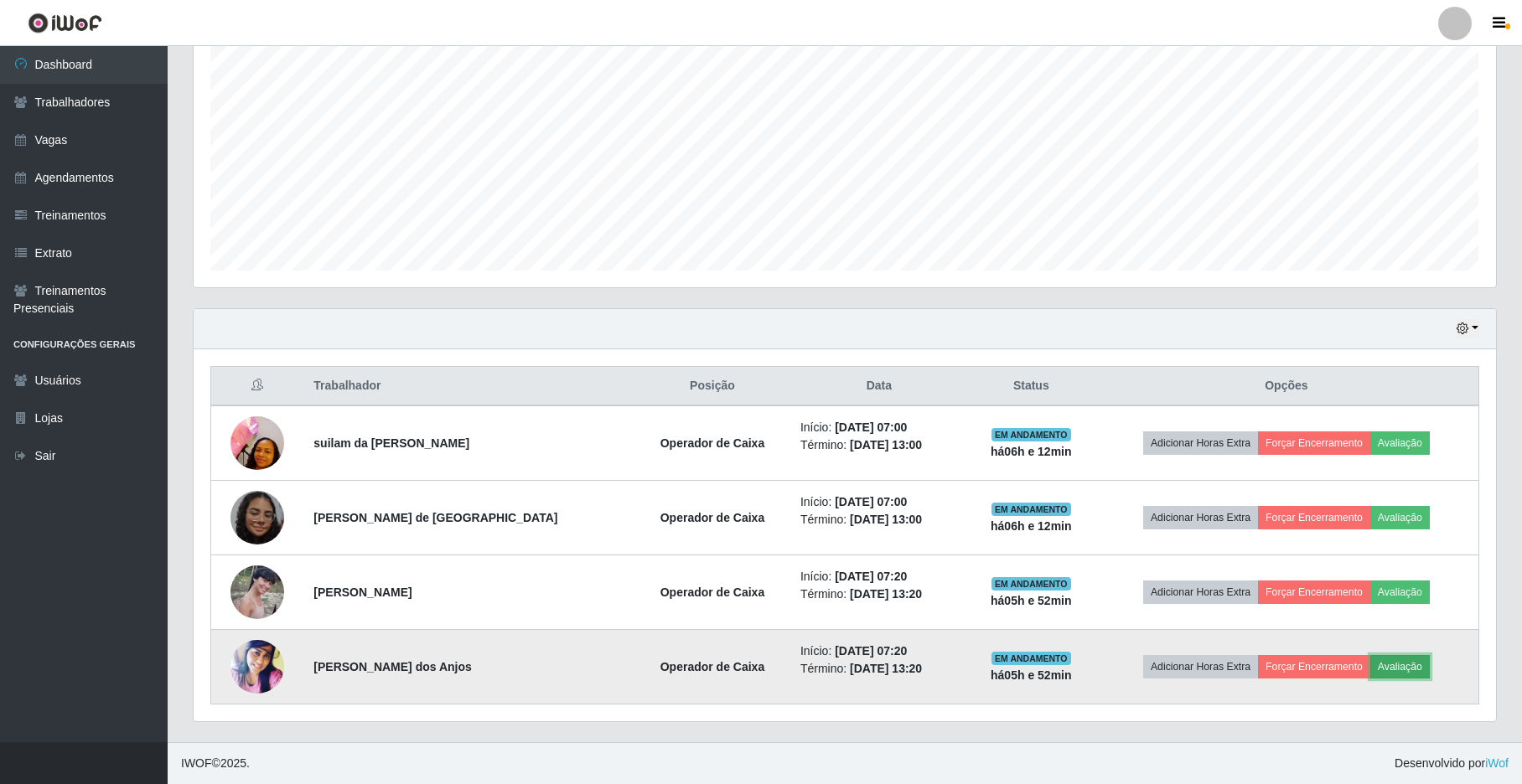
click at [1390, 671] on button "Avaliação" at bounding box center [1400, 667] width 59 height 23
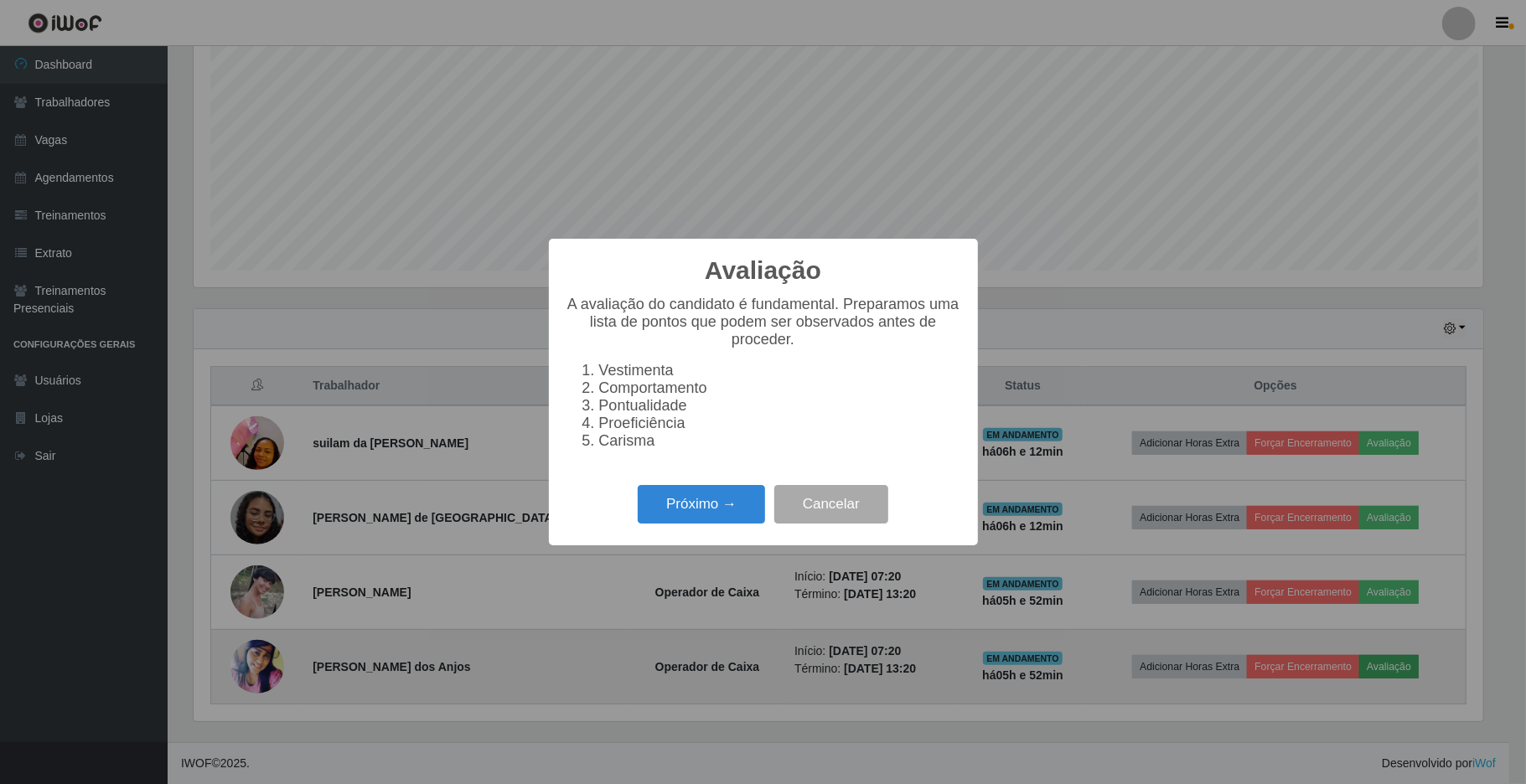
scroll to position [348, 1289]
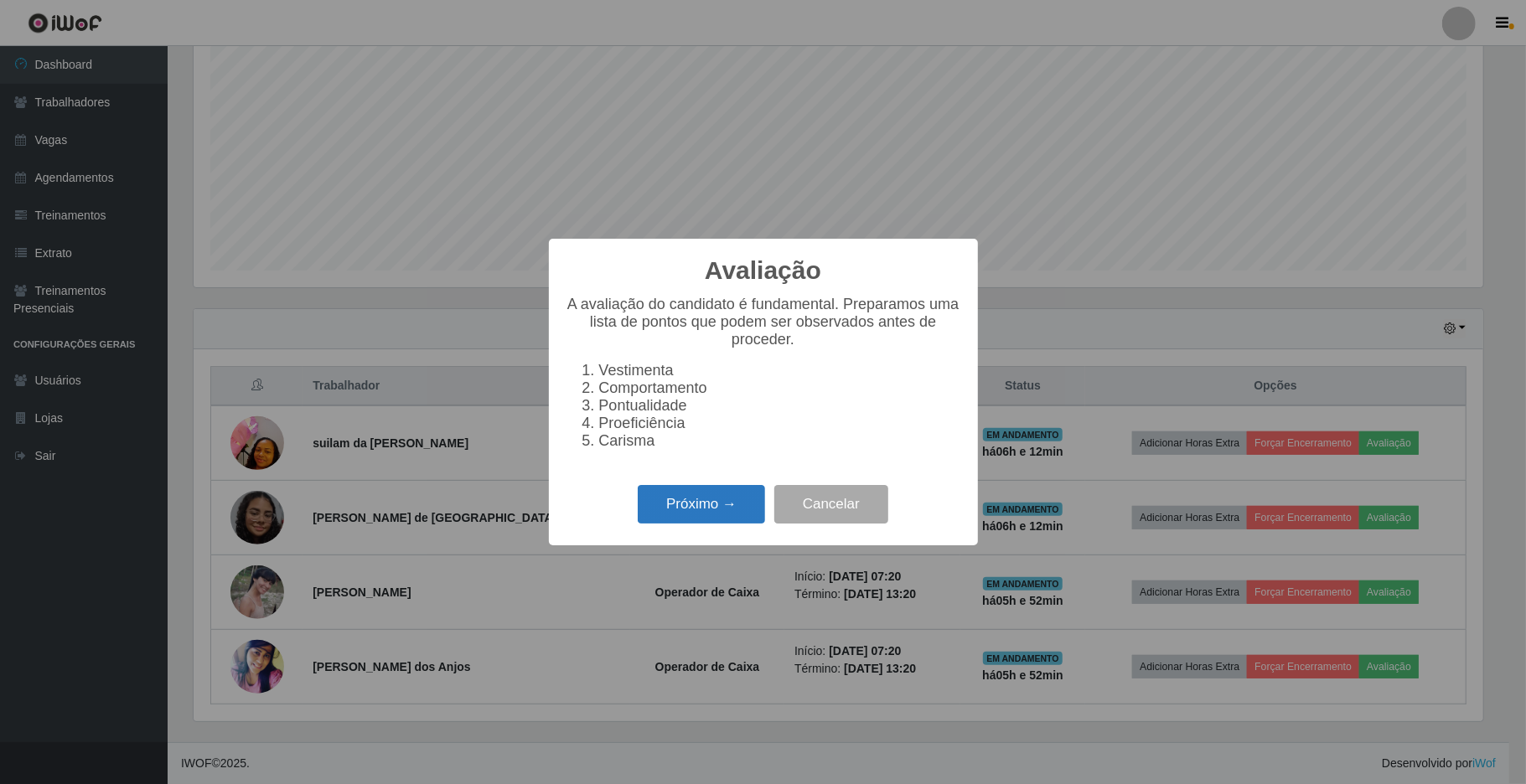
click at [674, 515] on button "Próximo →" at bounding box center [700, 505] width 127 height 40
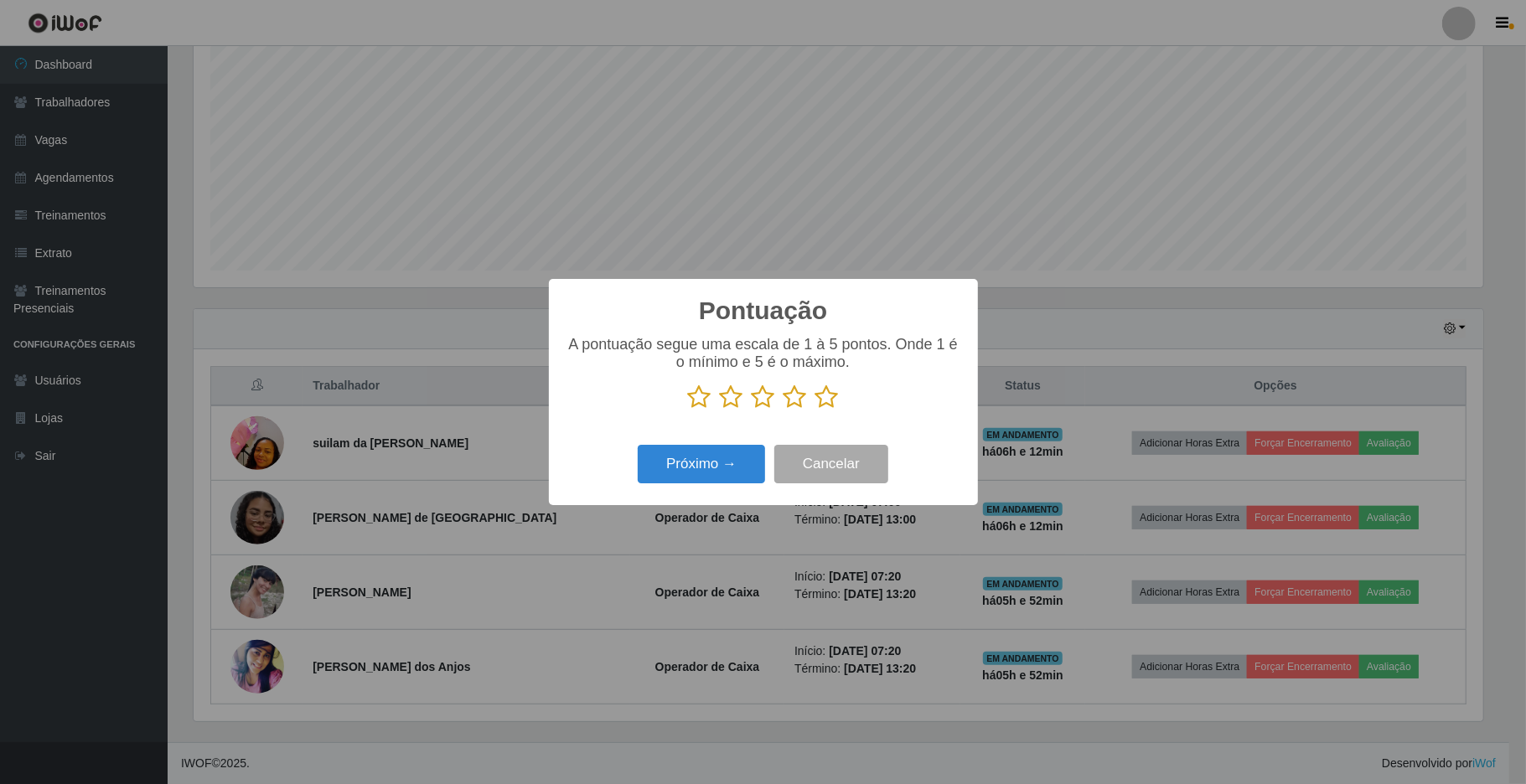
click at [831, 402] on icon at bounding box center [827, 397] width 23 height 25
click at [816, 410] on input "radio" at bounding box center [816, 410] width 0 height 0
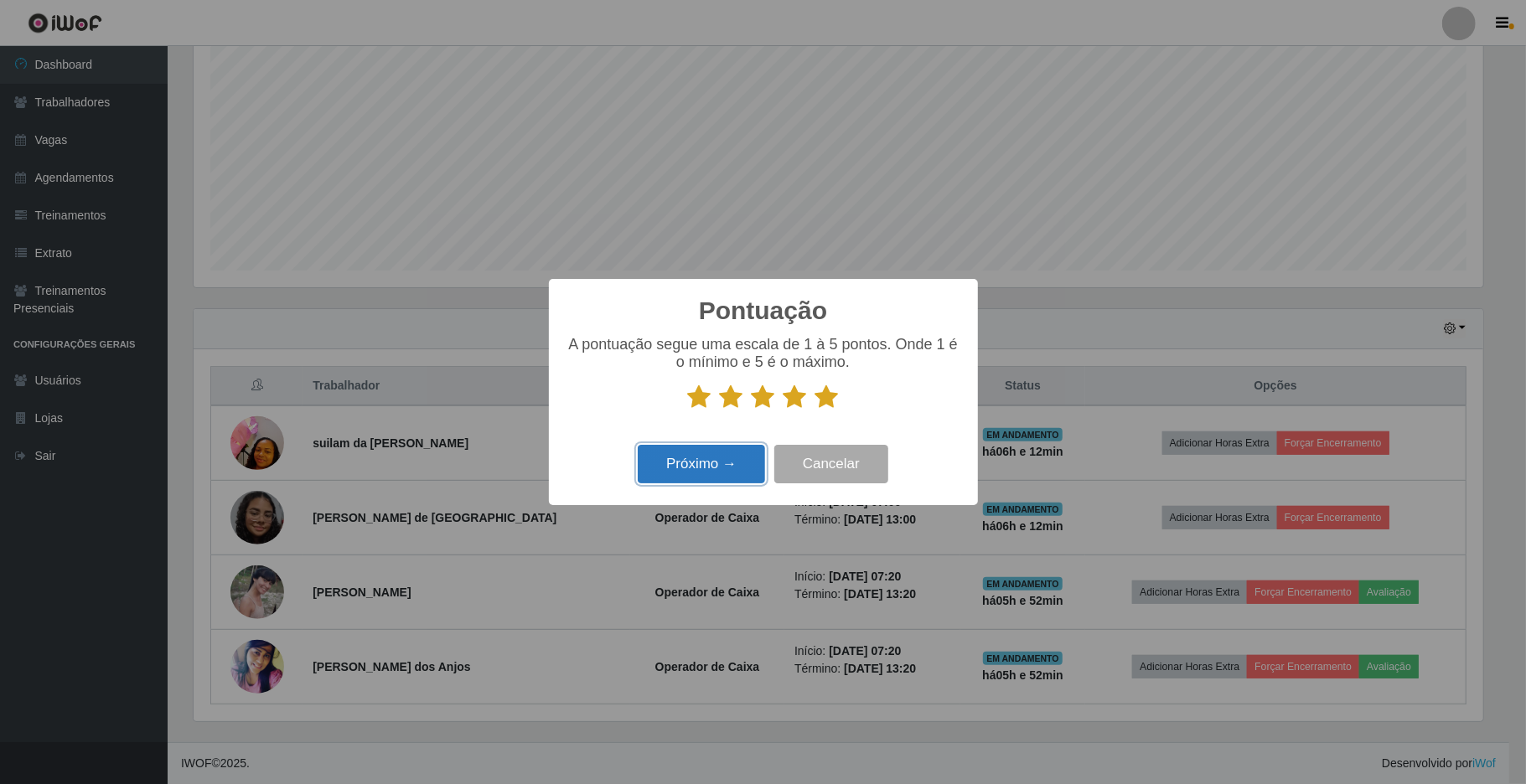
click at [682, 470] on button "Próximo →" at bounding box center [700, 464] width 127 height 40
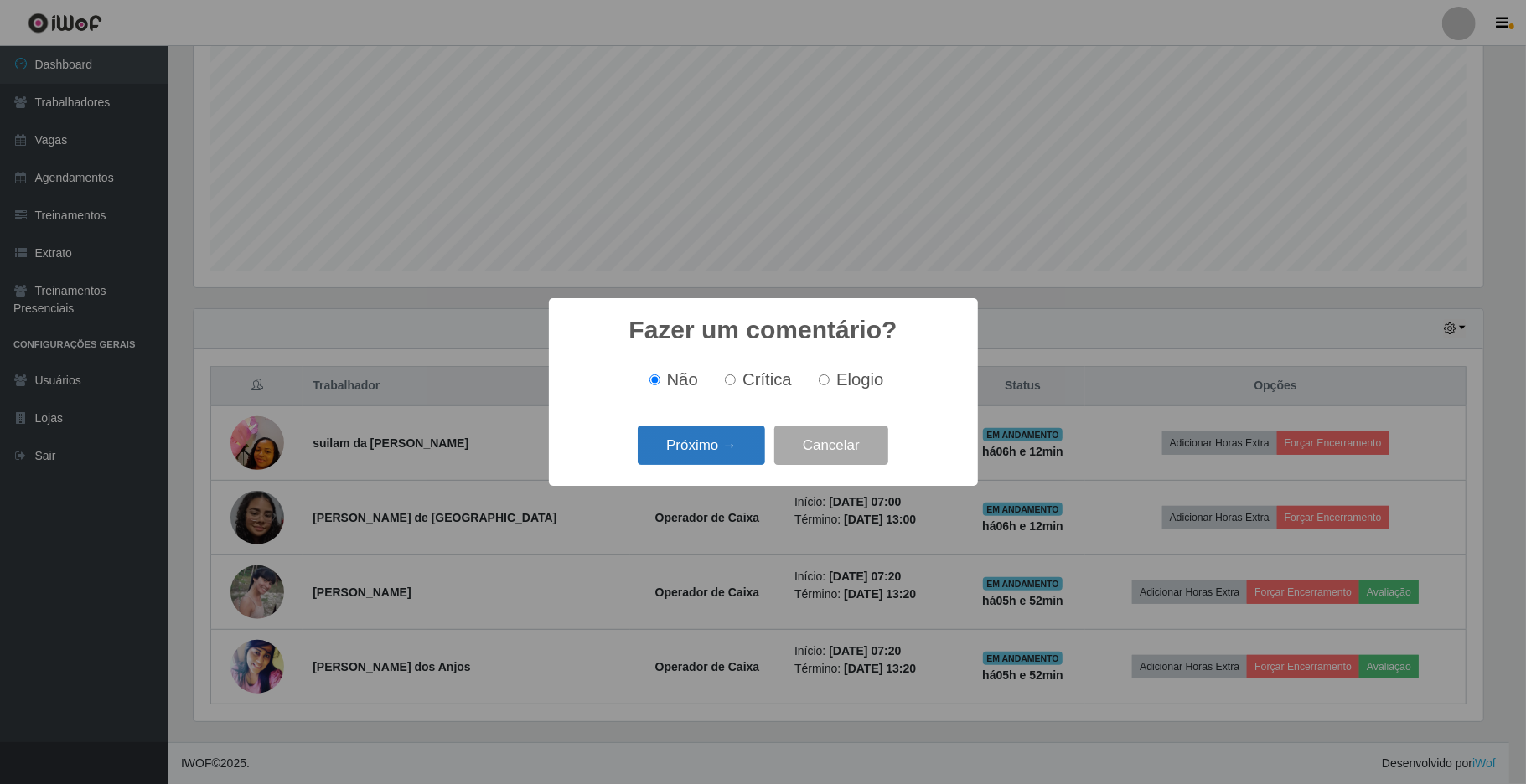
click at [699, 454] on button "Próximo →" at bounding box center [700, 446] width 127 height 40
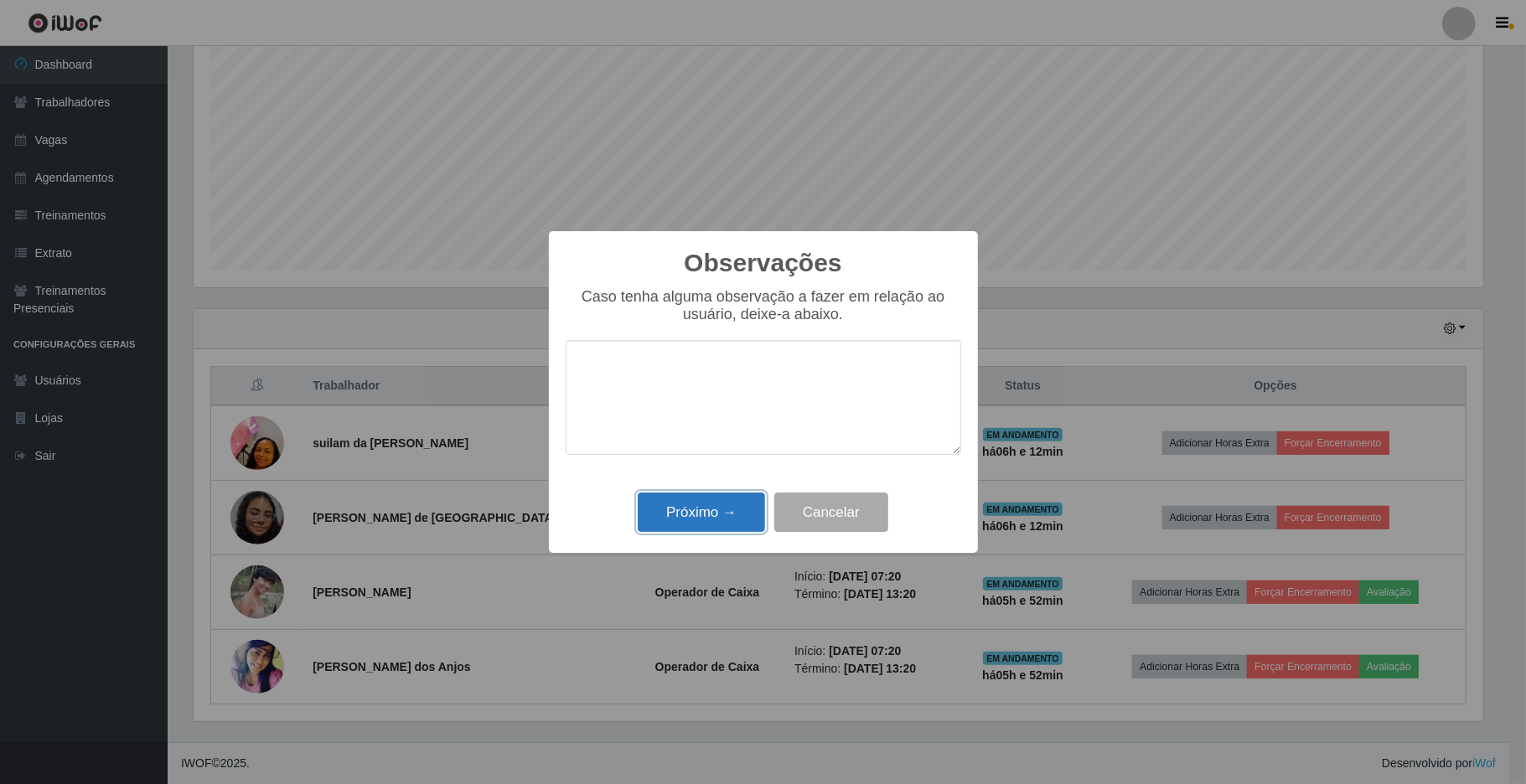
click at [711, 513] on button "Próximo →" at bounding box center [700, 512] width 127 height 40
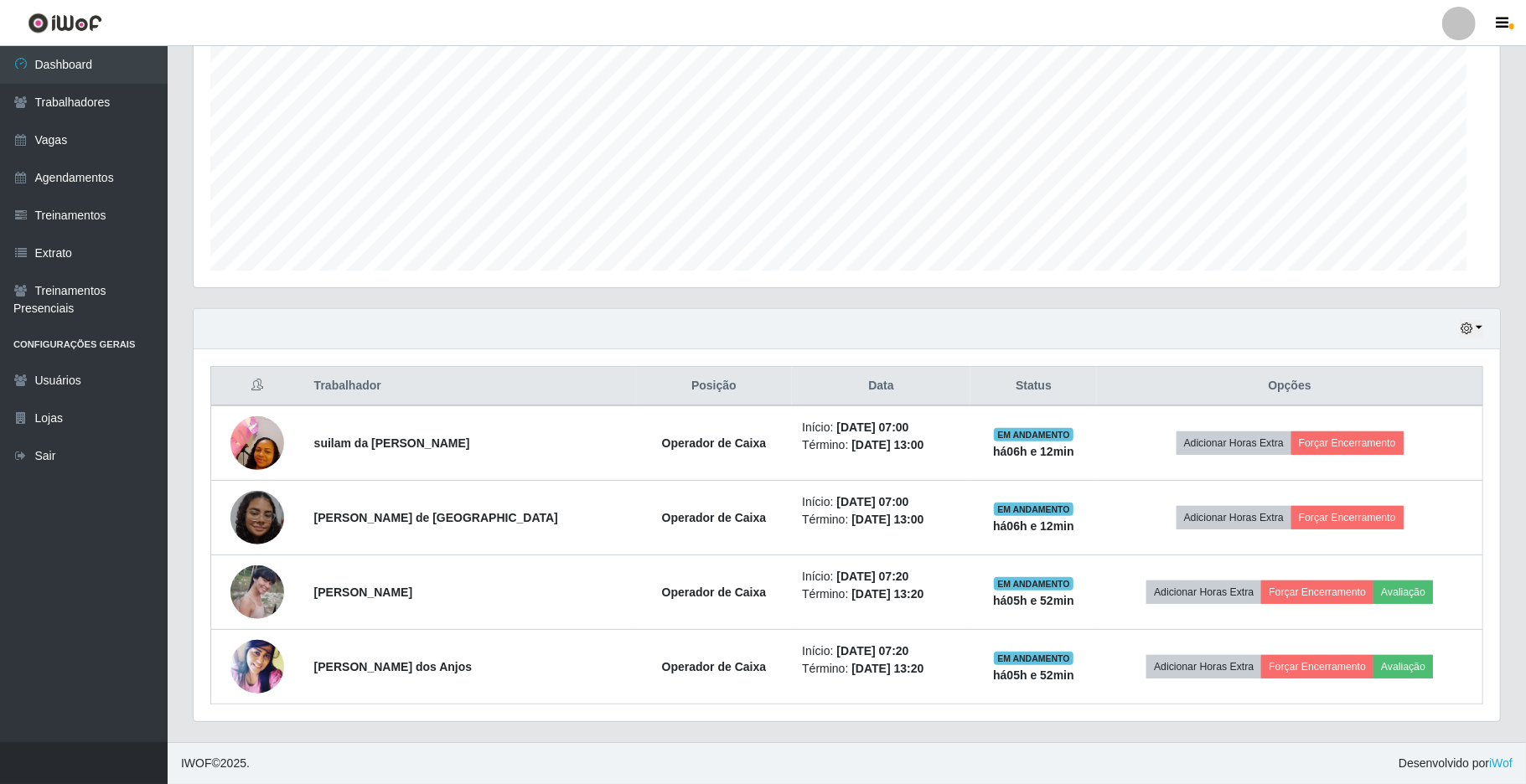
scroll to position [348, 1302]
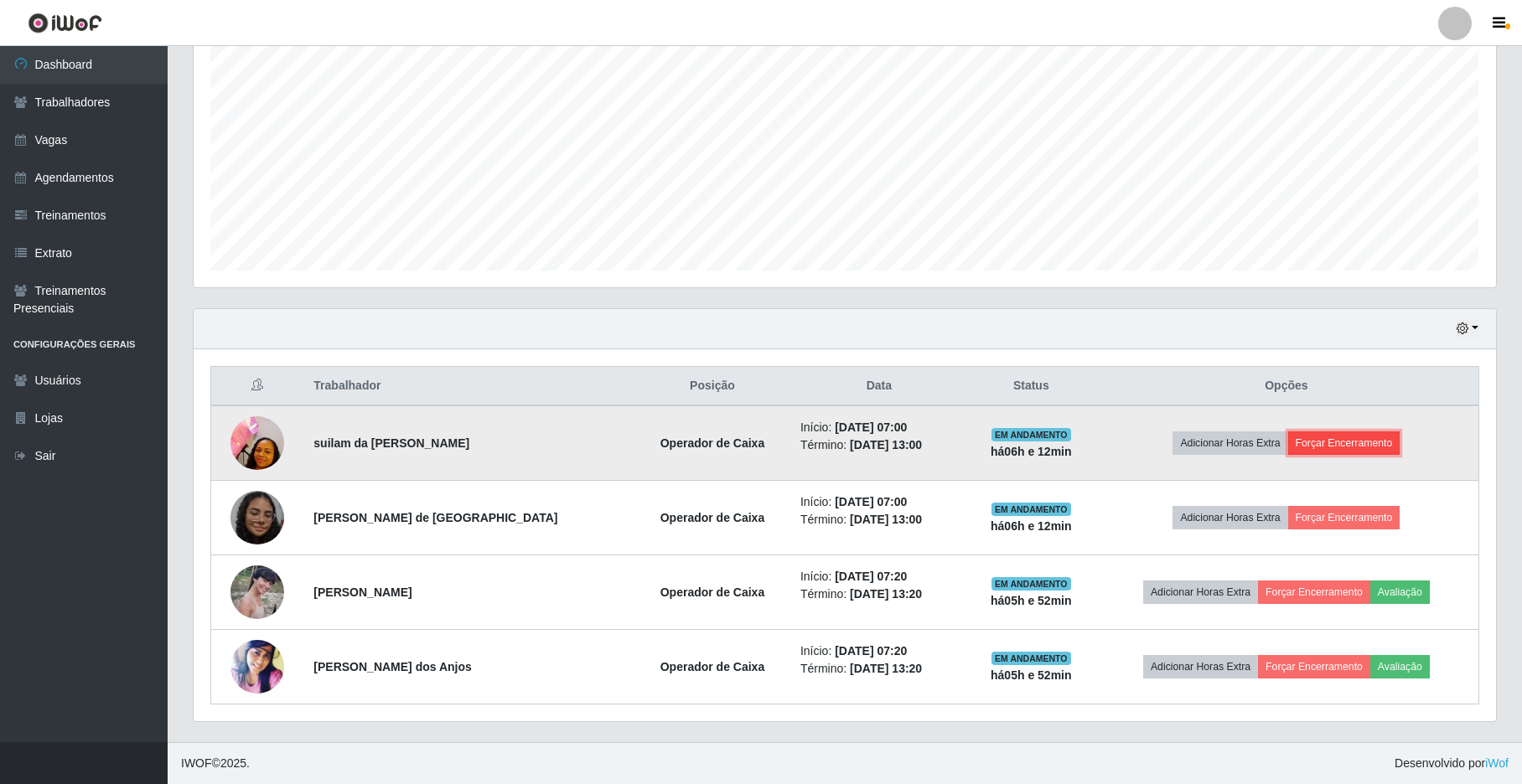
click at [1341, 439] on button "Forçar Encerramento" at bounding box center [1345, 443] width 113 height 23
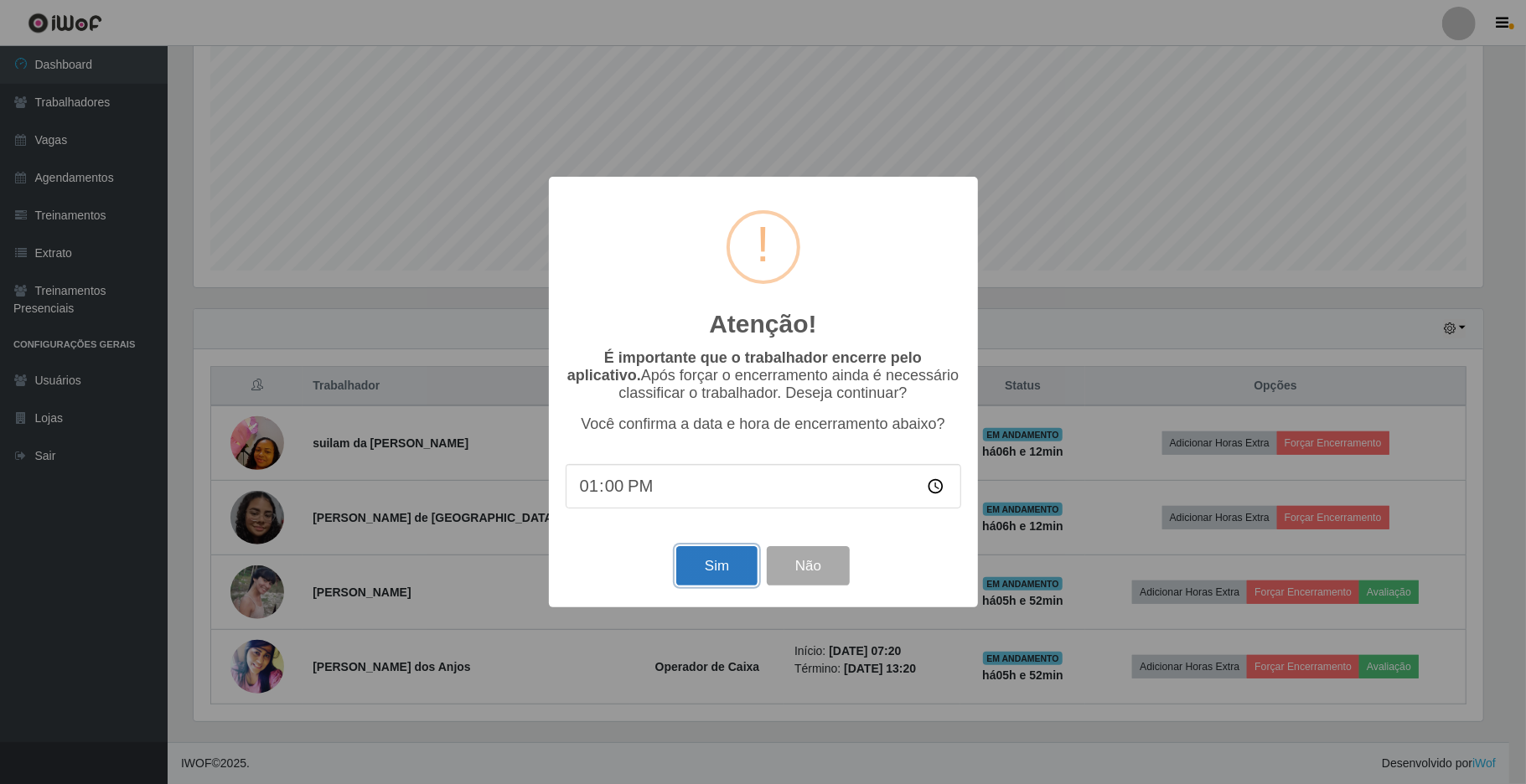
click at [721, 567] on button "Sim" at bounding box center [717, 566] width 81 height 40
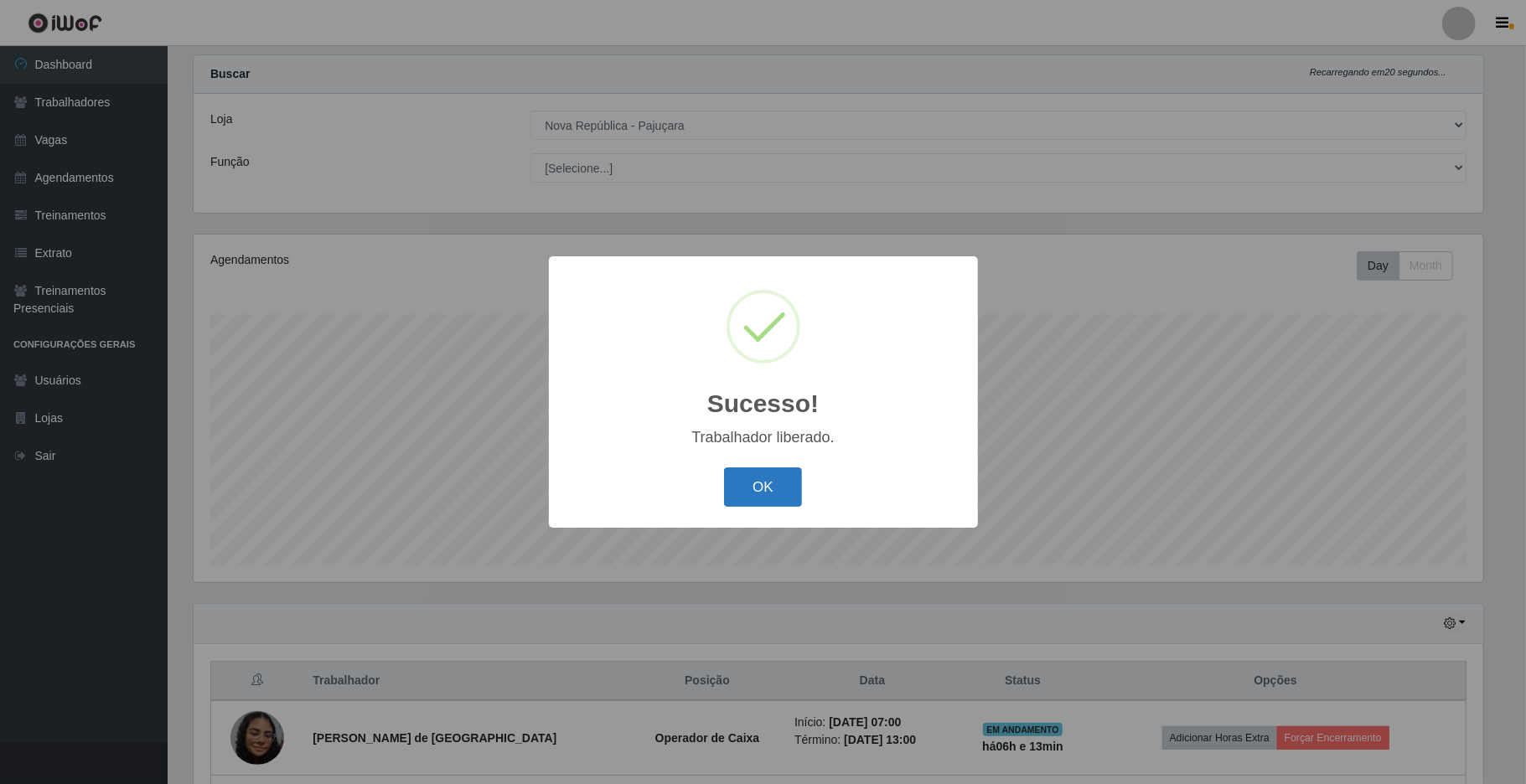
click at [745, 490] on button "OK" at bounding box center [763, 487] width 78 height 40
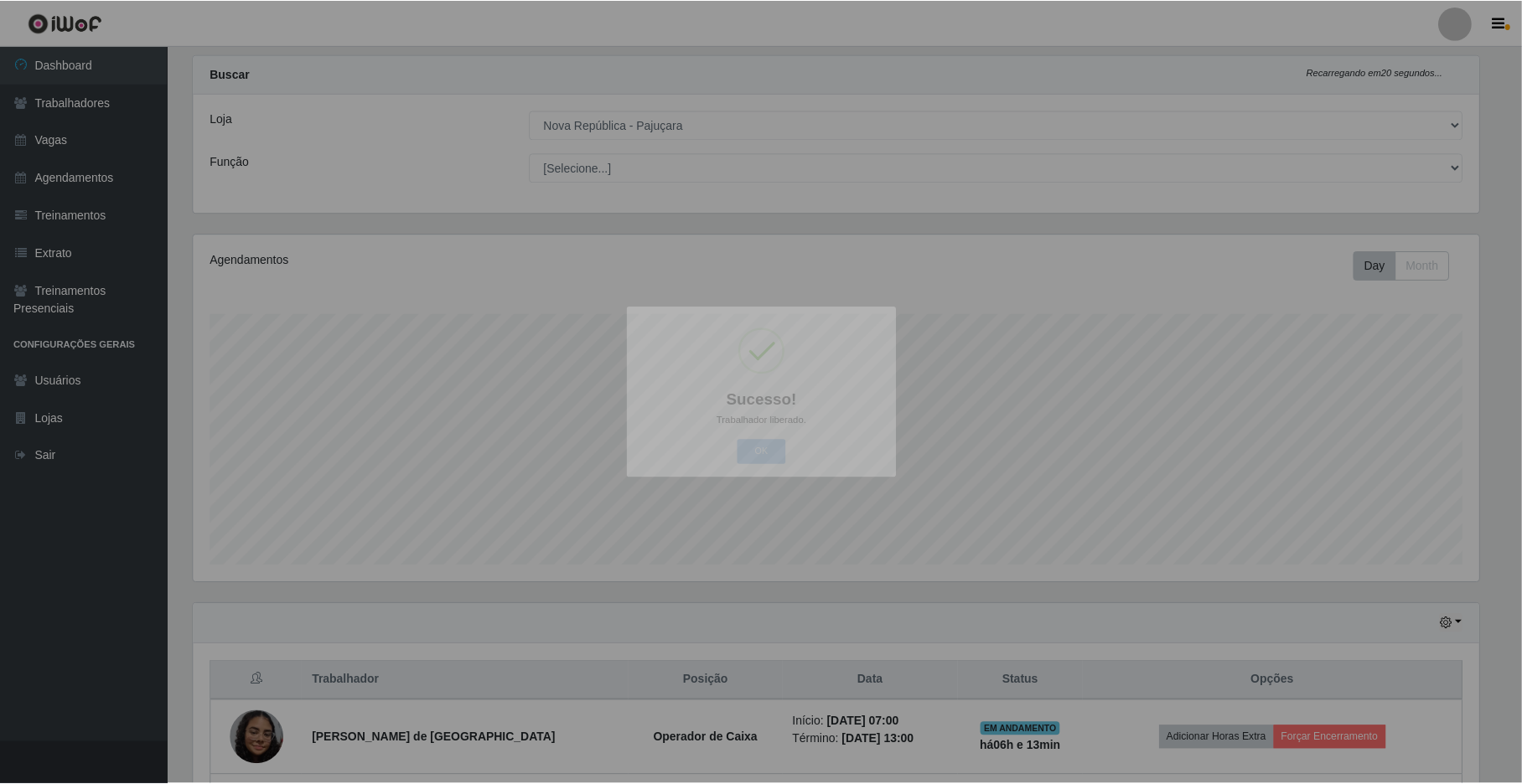
scroll to position [0, 0]
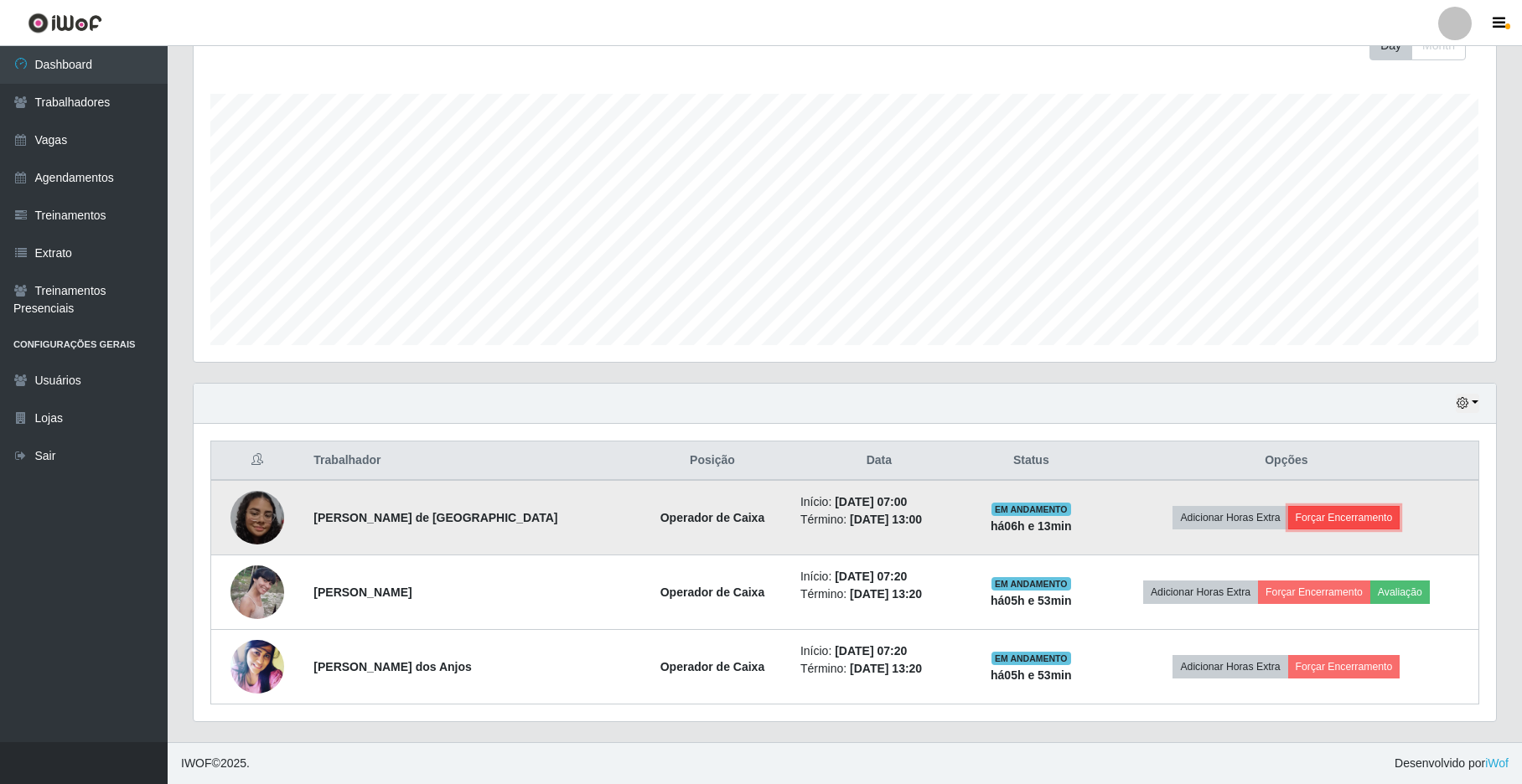
click at [1335, 517] on button "Forçar Encerramento" at bounding box center [1345, 518] width 113 height 23
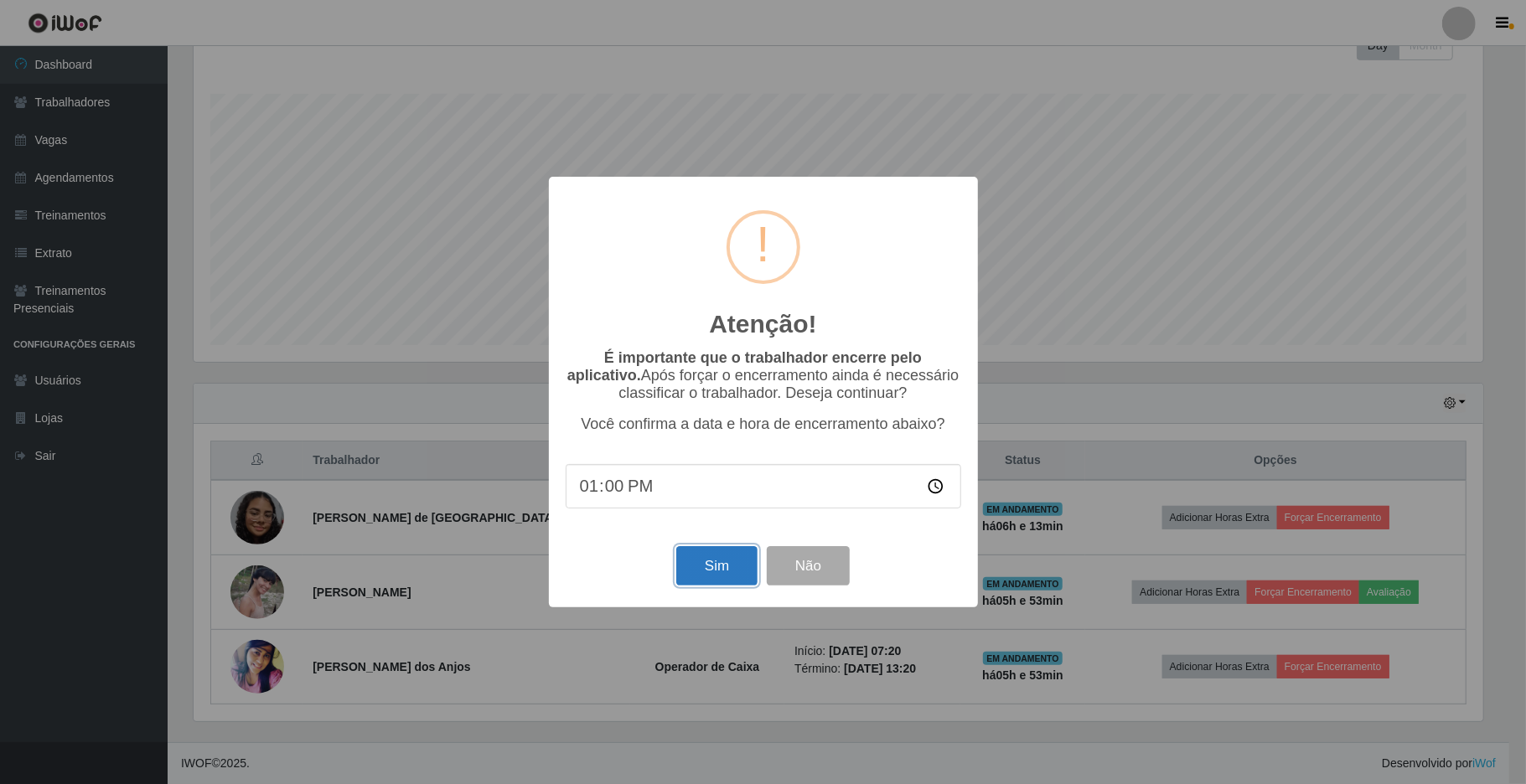
click at [721, 581] on button "Sim" at bounding box center [717, 566] width 81 height 40
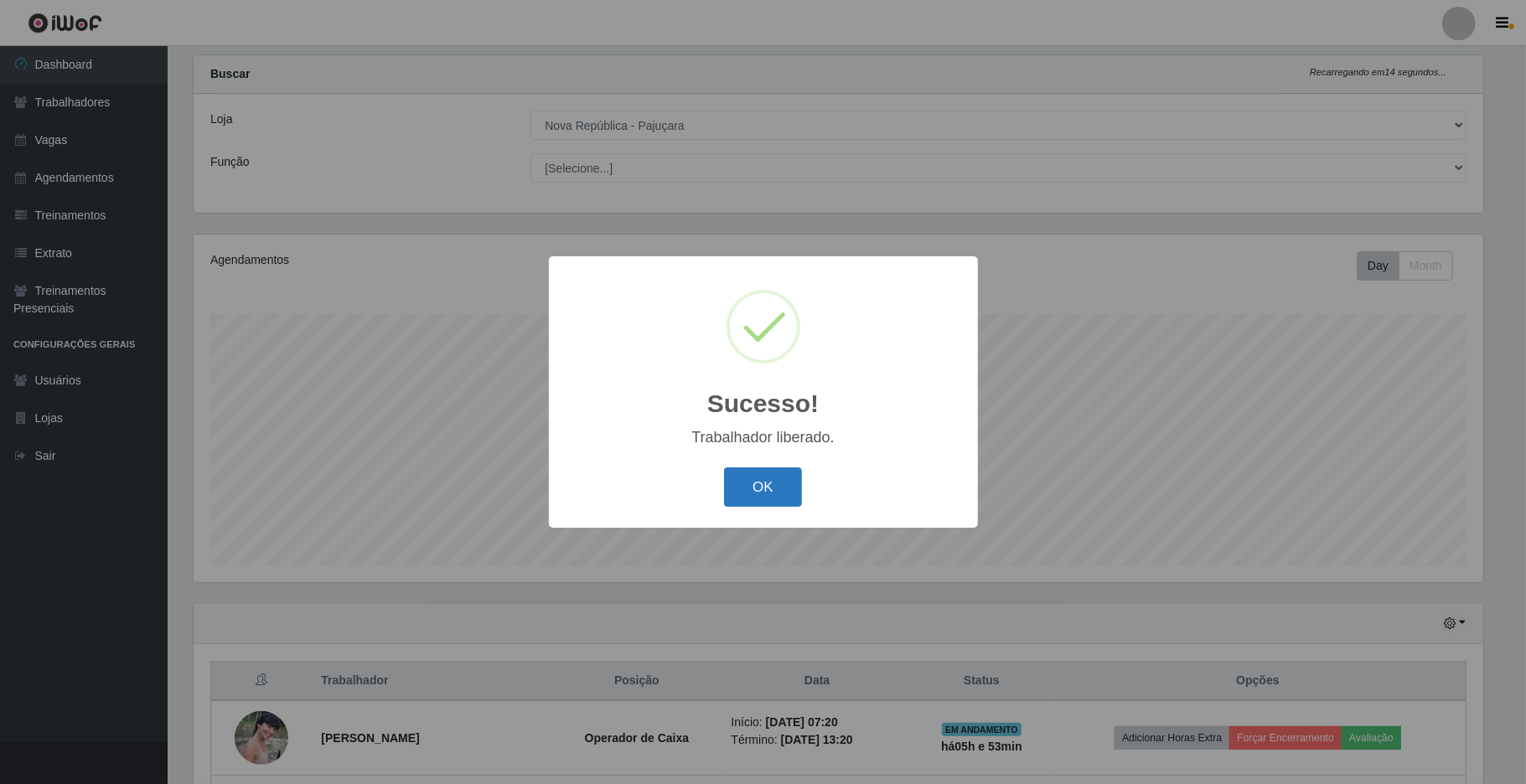
click at [769, 503] on button "OK" at bounding box center [763, 487] width 78 height 40
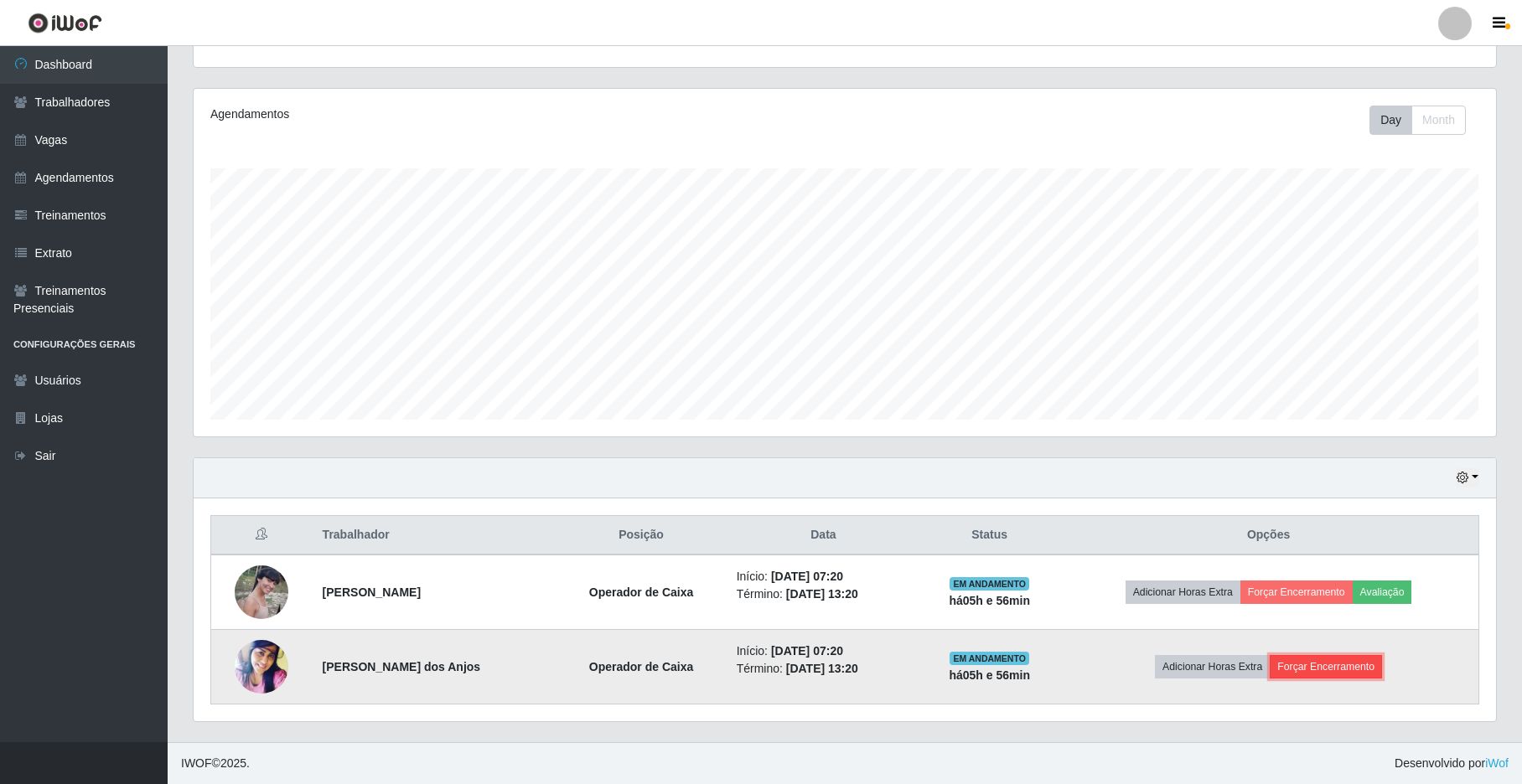
click at [1349, 669] on button "Forçar Encerramento" at bounding box center [1326, 667] width 113 height 23
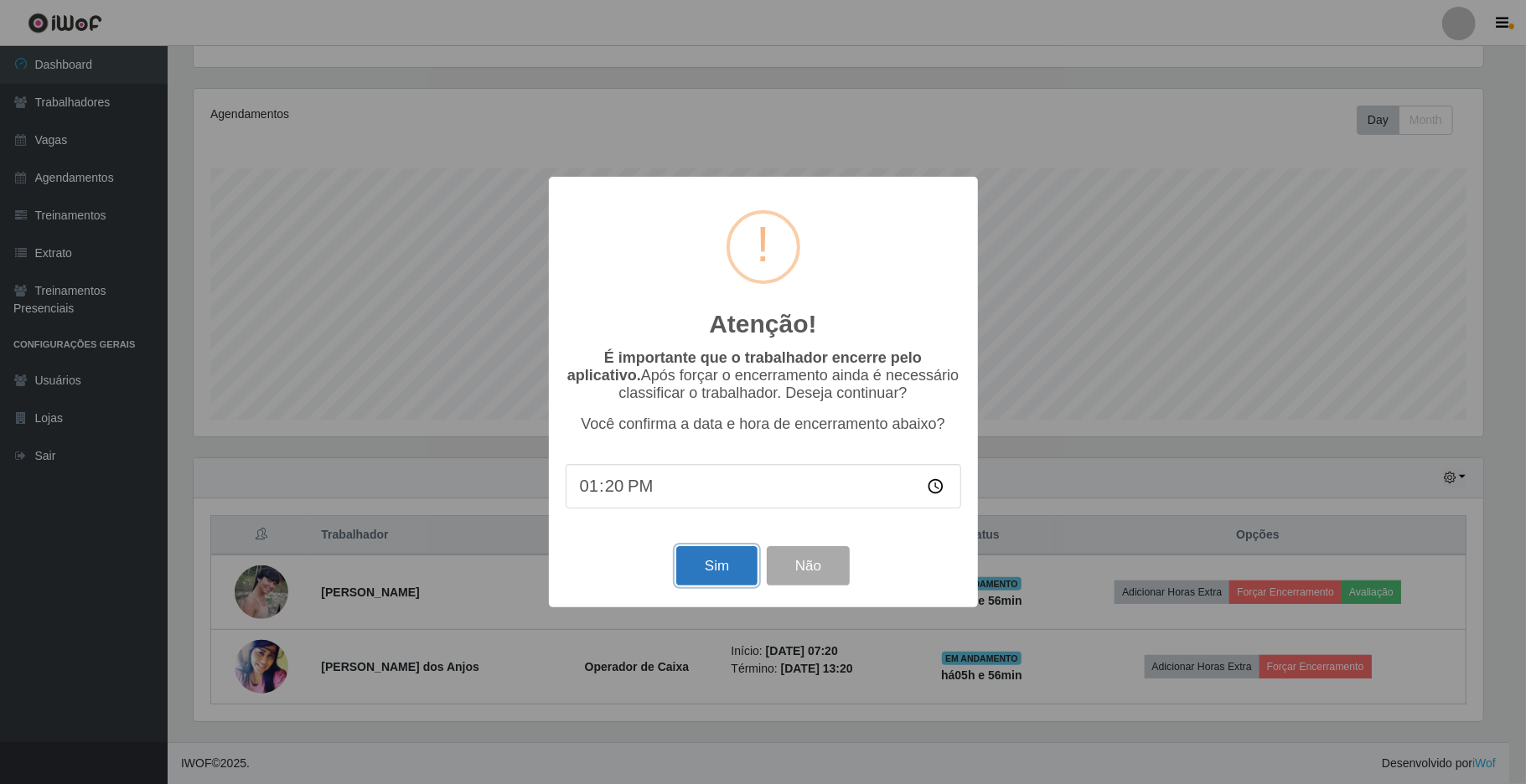
click at [704, 576] on button "Sim" at bounding box center [717, 566] width 81 height 40
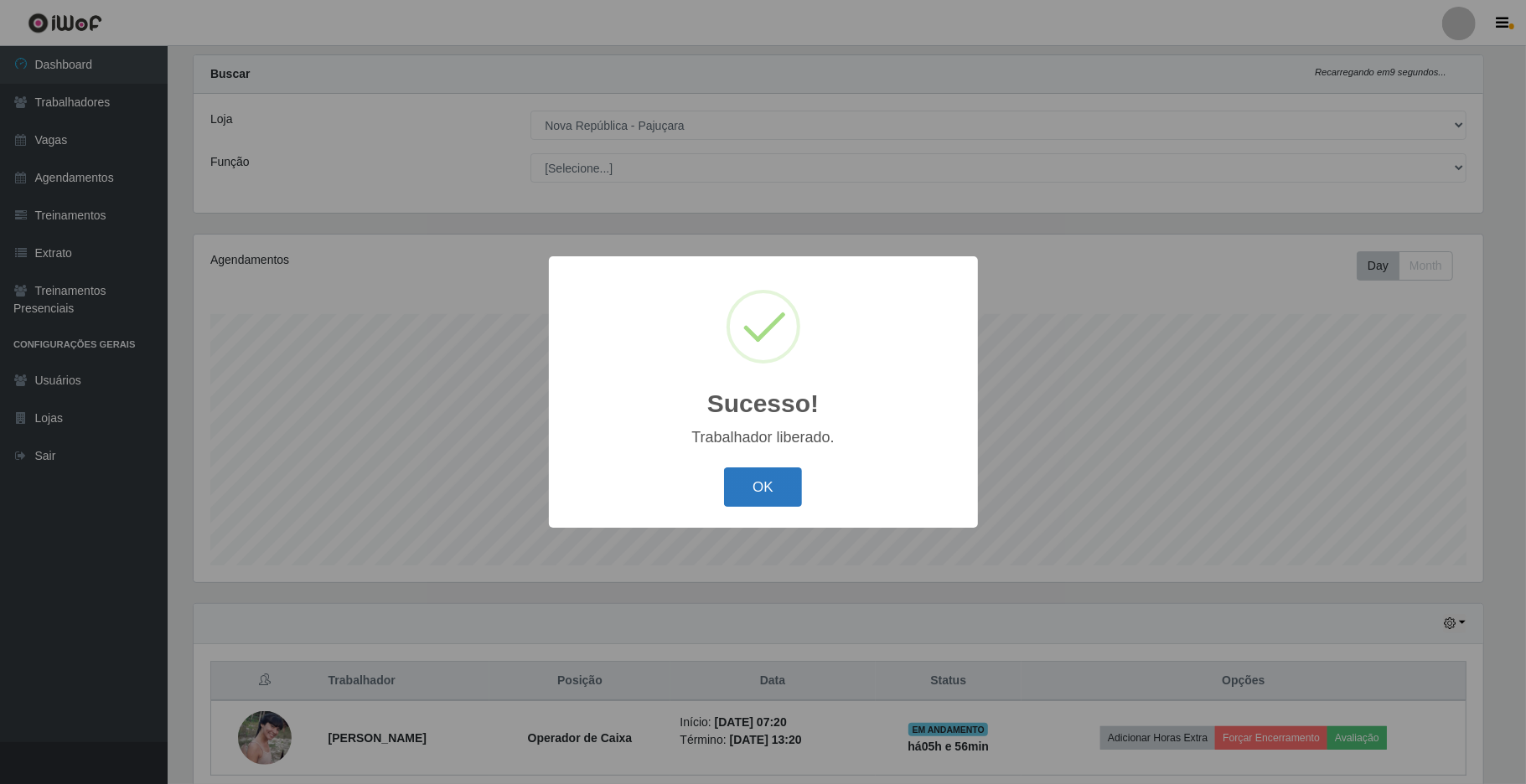
click at [775, 498] on button "OK" at bounding box center [763, 487] width 78 height 40
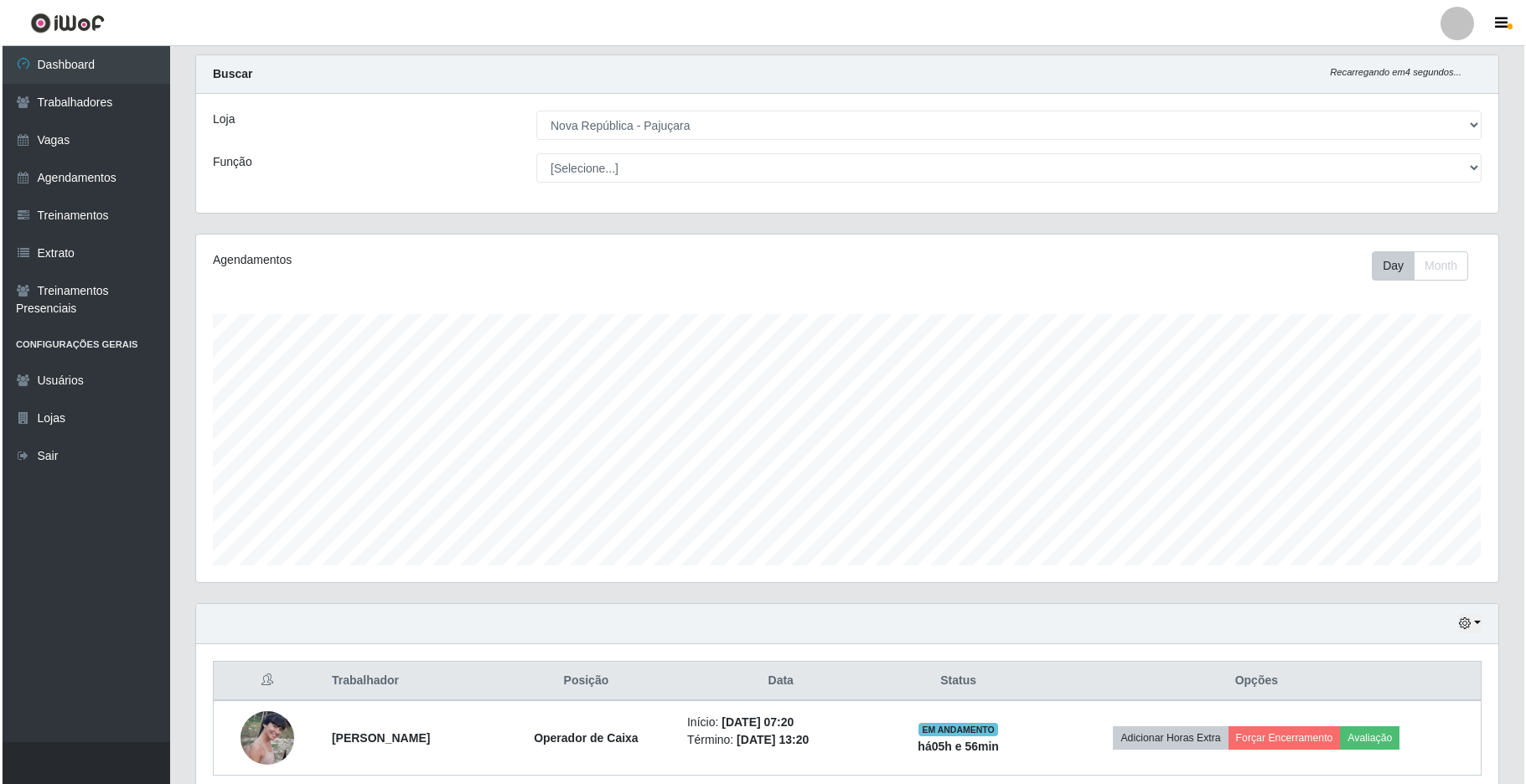
scroll to position [108, 0]
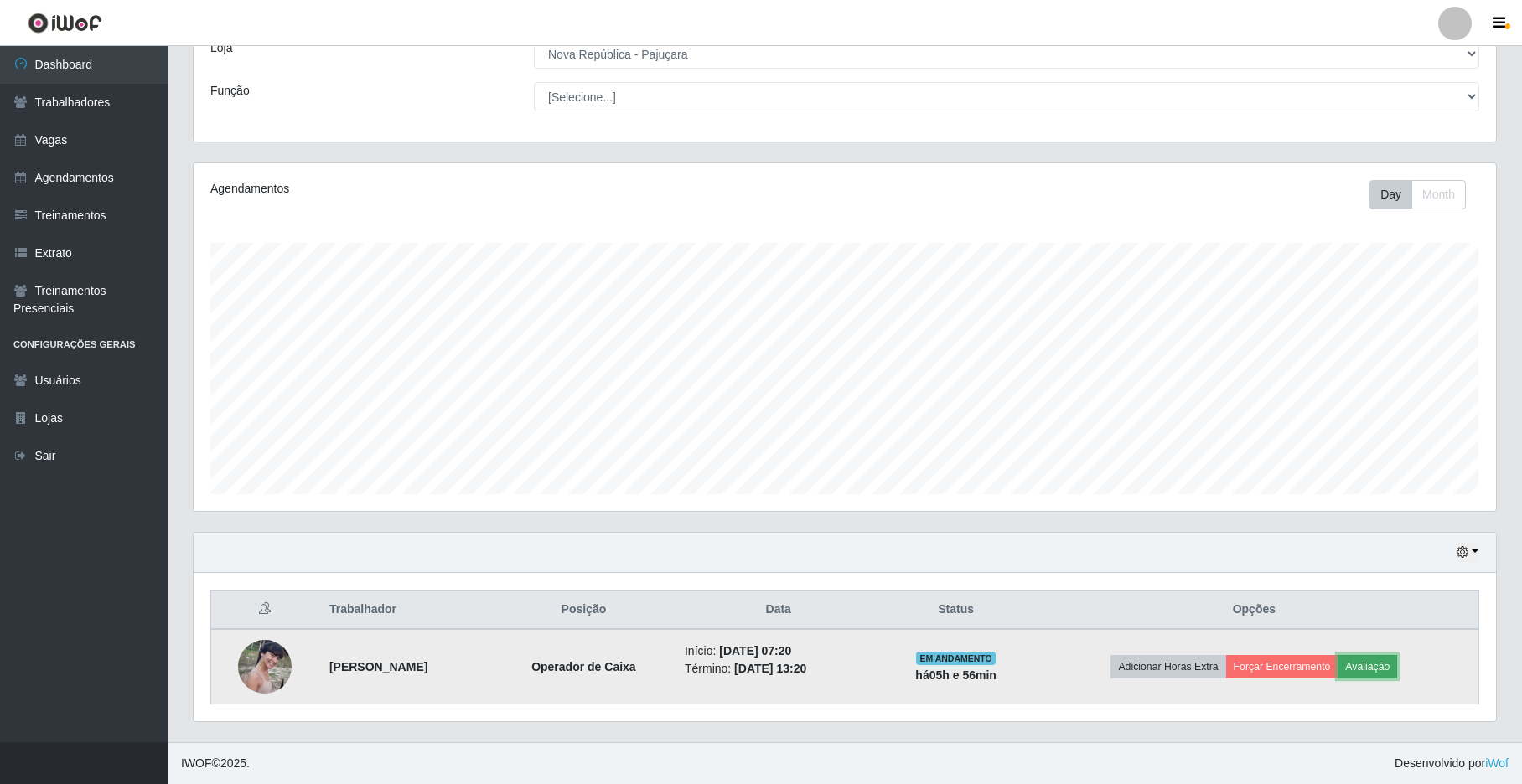
click at [1398, 671] on button "Avaliação" at bounding box center [1368, 667] width 59 height 23
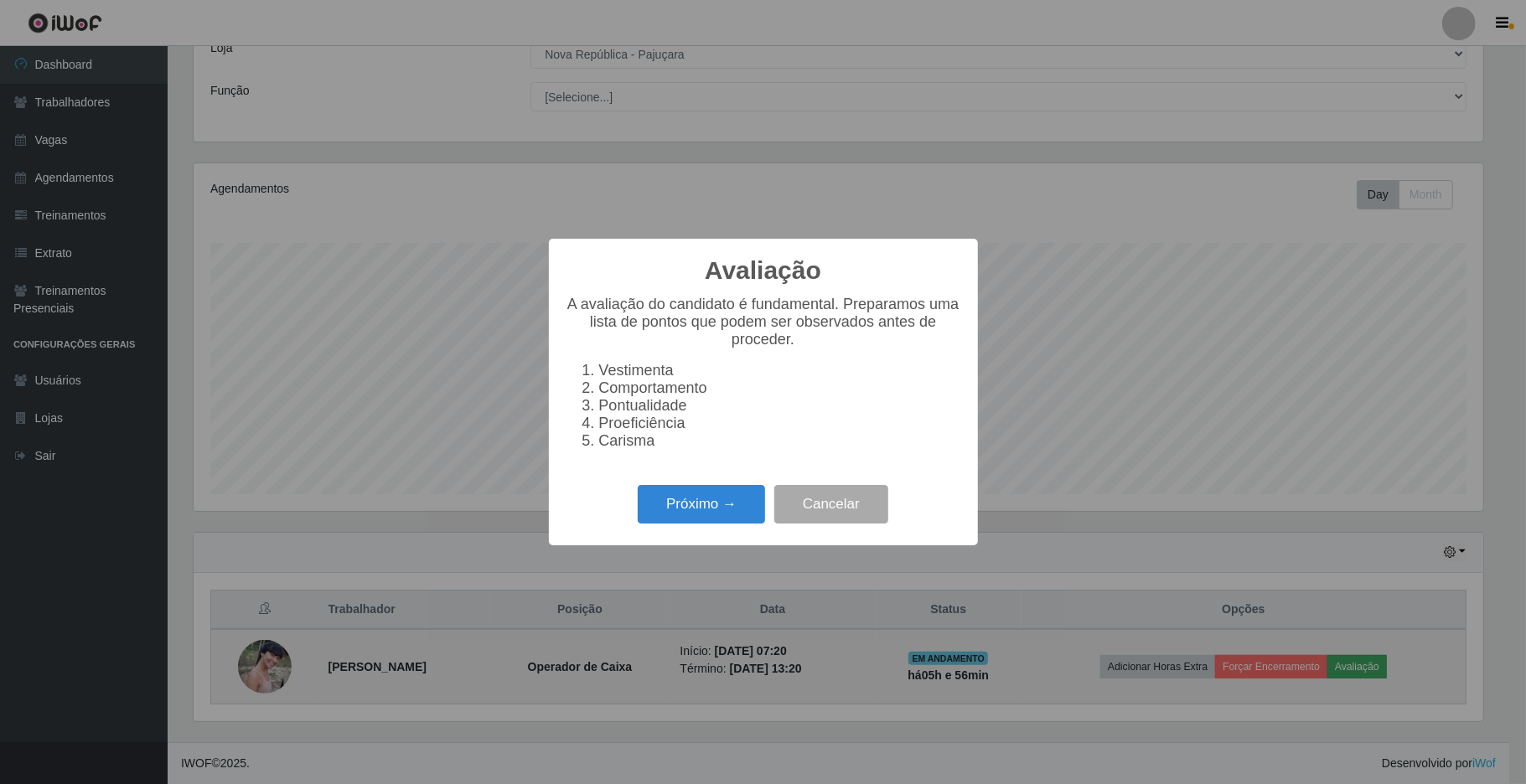
scroll to position [348, 1289]
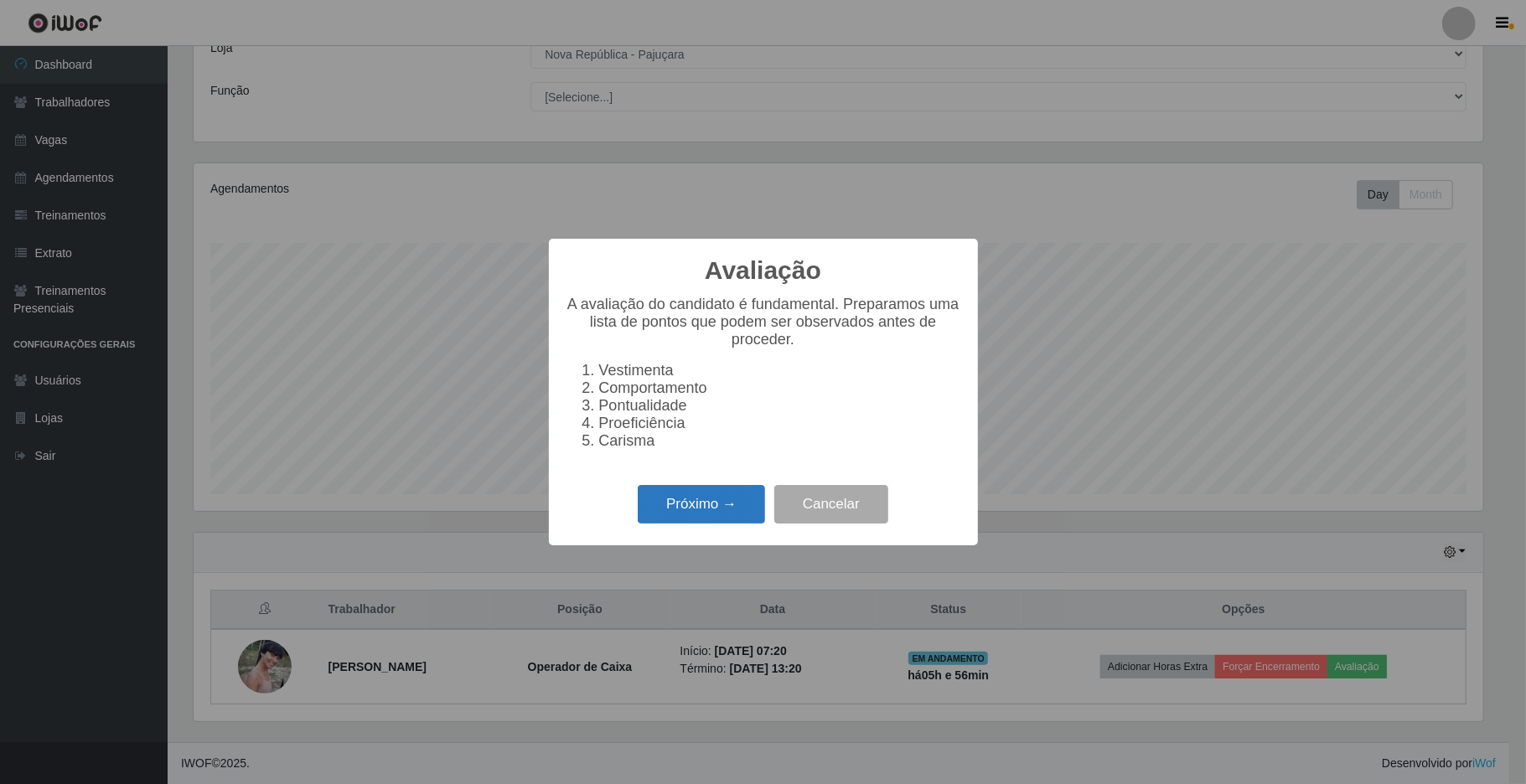
click at [711, 517] on button "Próximo →" at bounding box center [700, 505] width 127 height 40
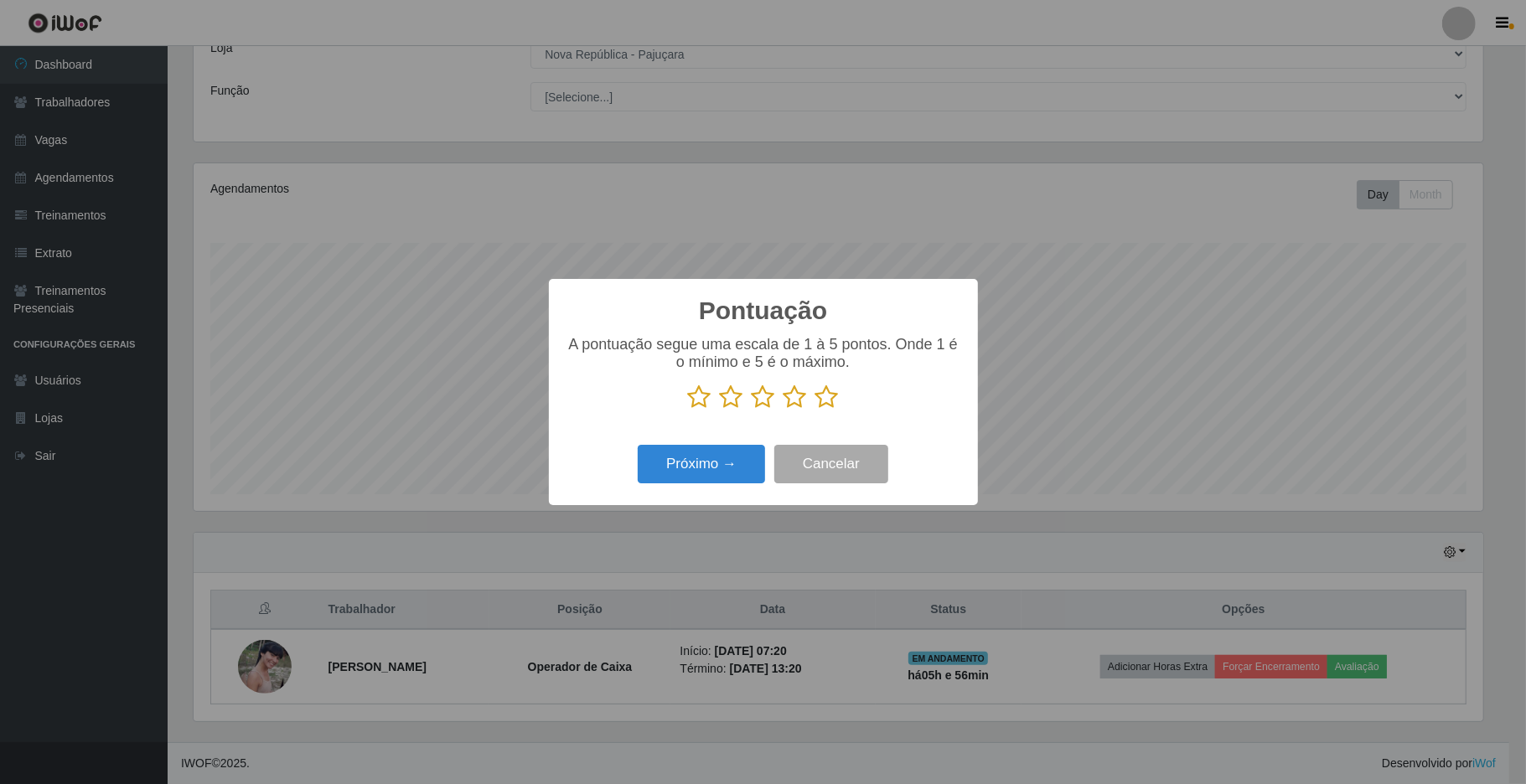
click at [825, 404] on icon at bounding box center [827, 397] width 23 height 25
click at [816, 410] on input "radio" at bounding box center [816, 410] width 0 height 0
click at [718, 473] on button "Próximo →" at bounding box center [700, 464] width 127 height 40
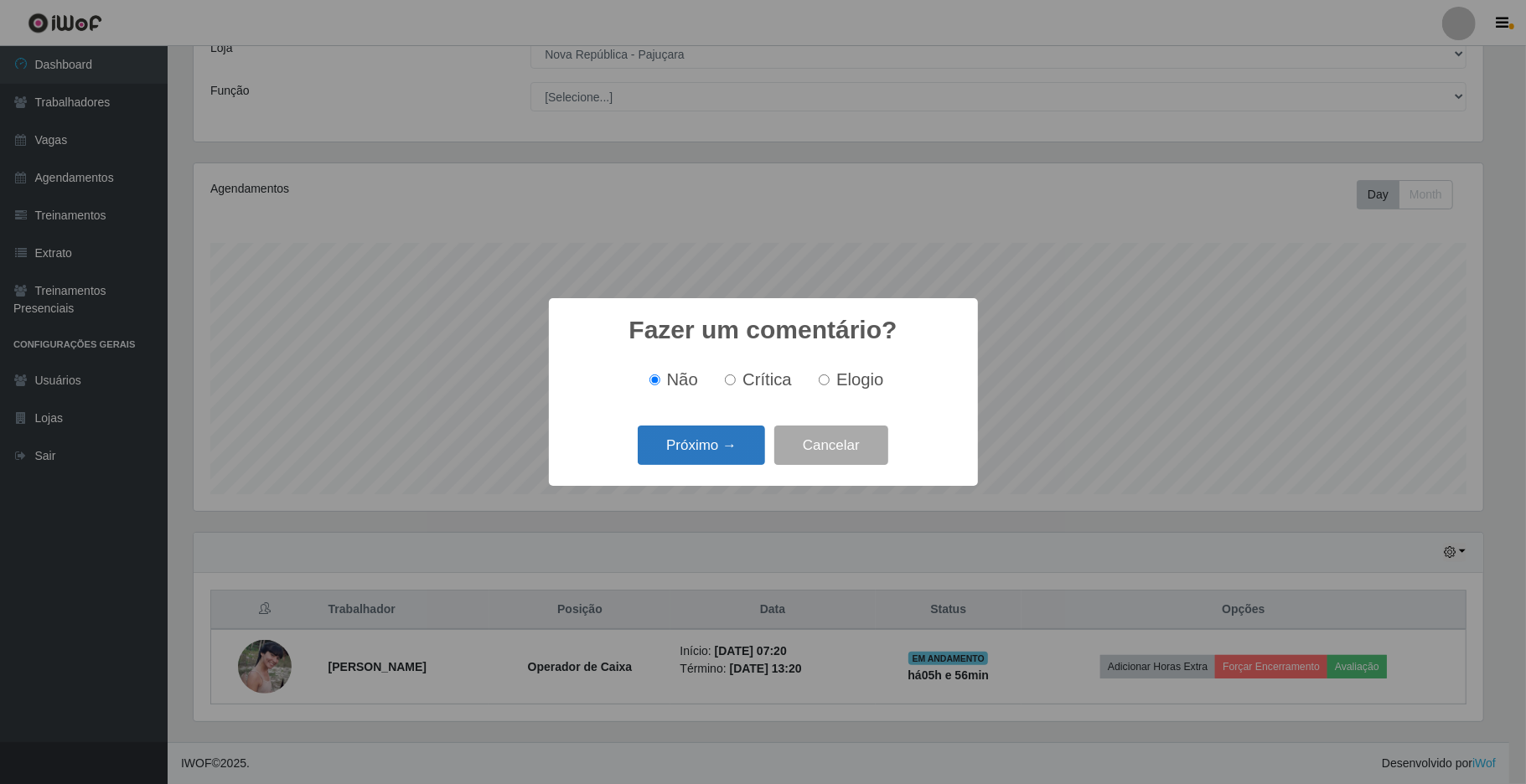
click at [738, 455] on button "Próximo →" at bounding box center [700, 446] width 127 height 40
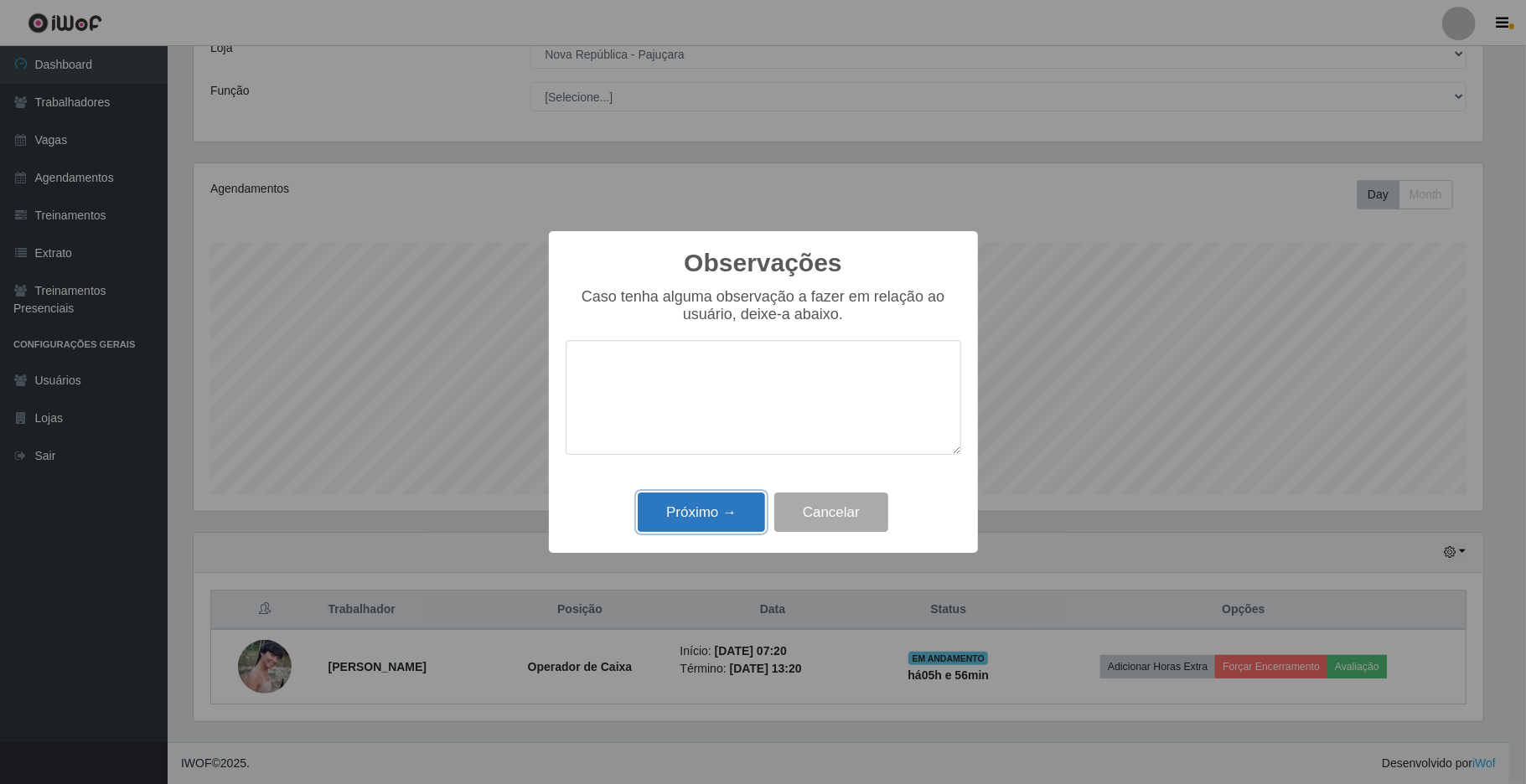
click at [724, 518] on button "Próximo →" at bounding box center [700, 512] width 127 height 40
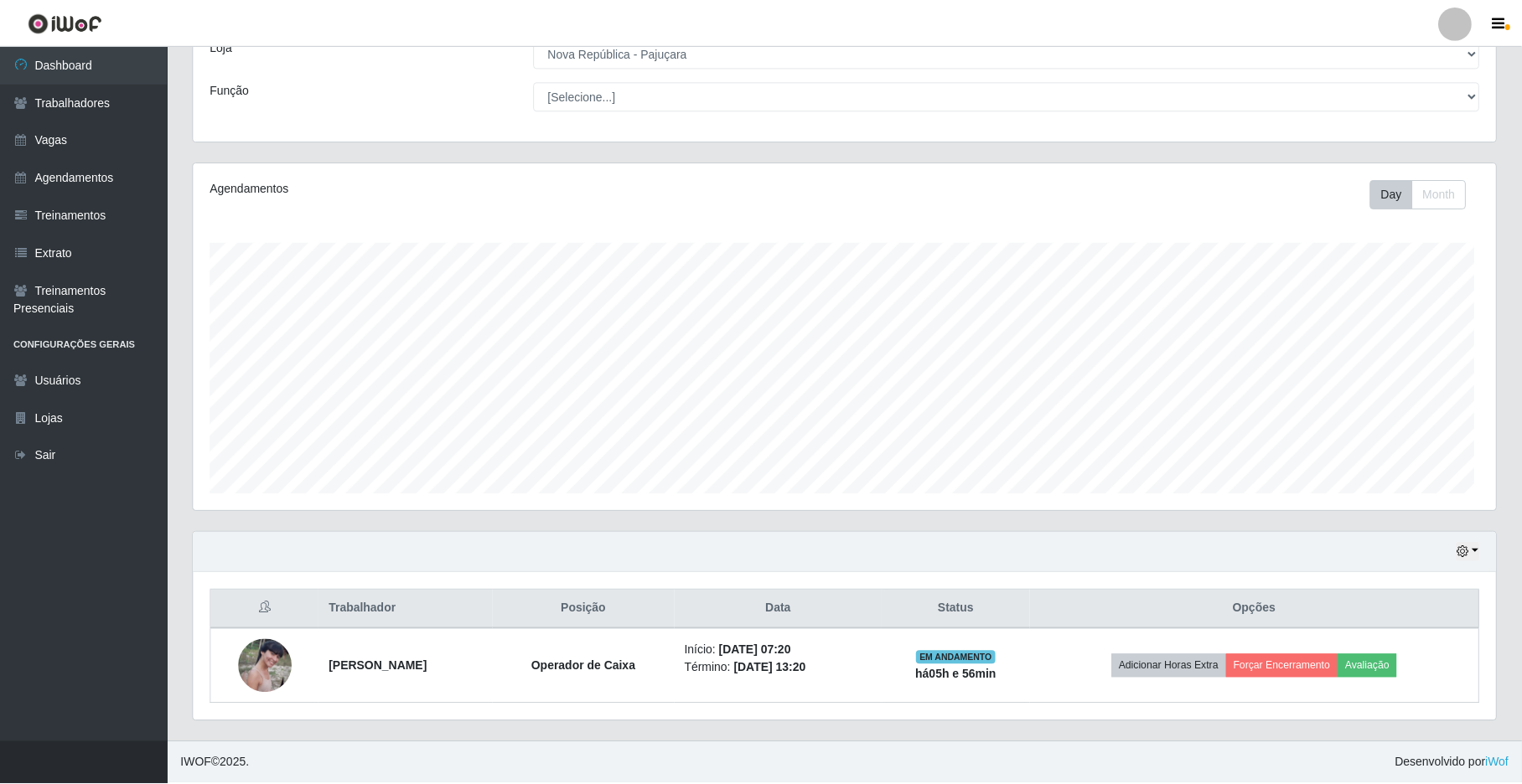
scroll to position [348, 1302]
